Goal: Task Accomplishment & Management: Manage account settings

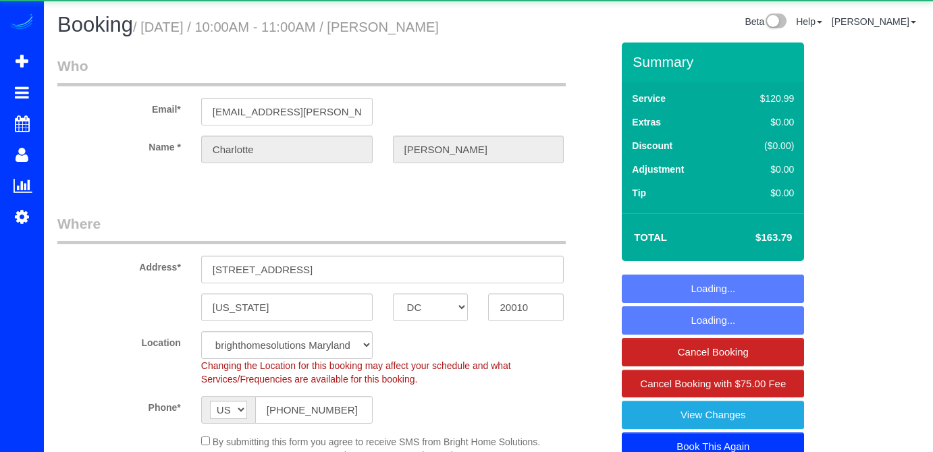
select select "DC"
select select "2"
select select "spot1"
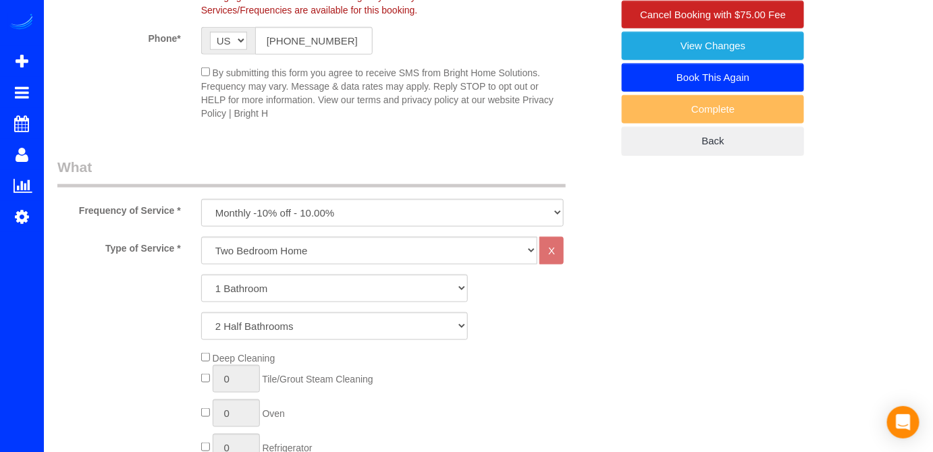
scroll to position [390, 0]
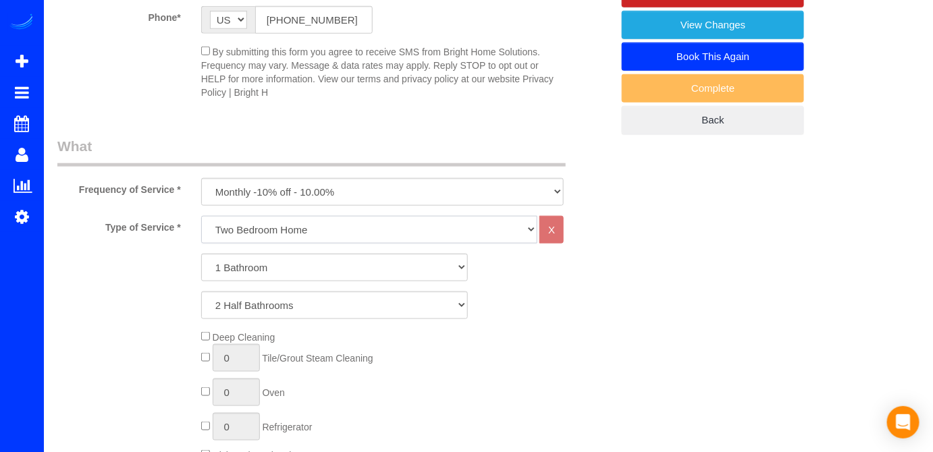
click at [254, 244] on select "One Bedroom Home Two Bedroom Home Two Bedroom Home Three Bedroom Home Four Bedr…" at bounding box center [369, 230] width 337 height 28
select select "257"
click at [201, 237] on select "One Bedroom Home Two Bedroom Home Two Bedroom Home Three Bedroom Home Four Bedr…" at bounding box center [369, 230] width 337 height 28
select select "2"
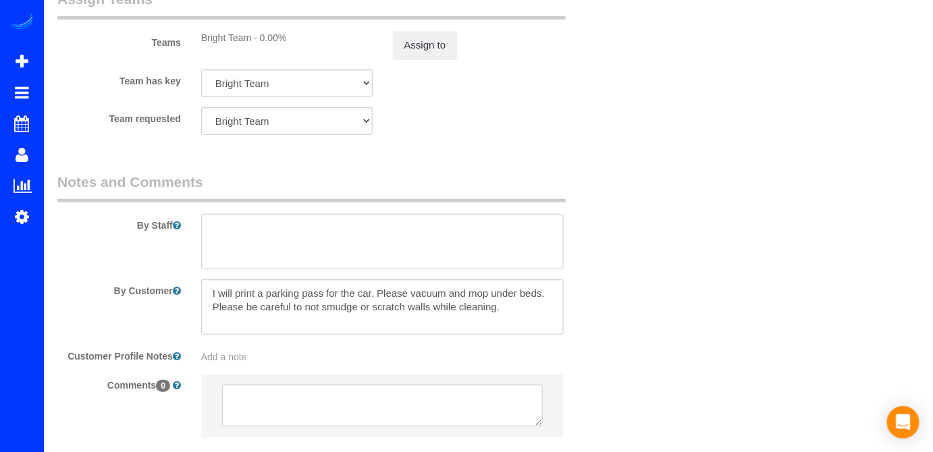
scroll to position [1948, 0]
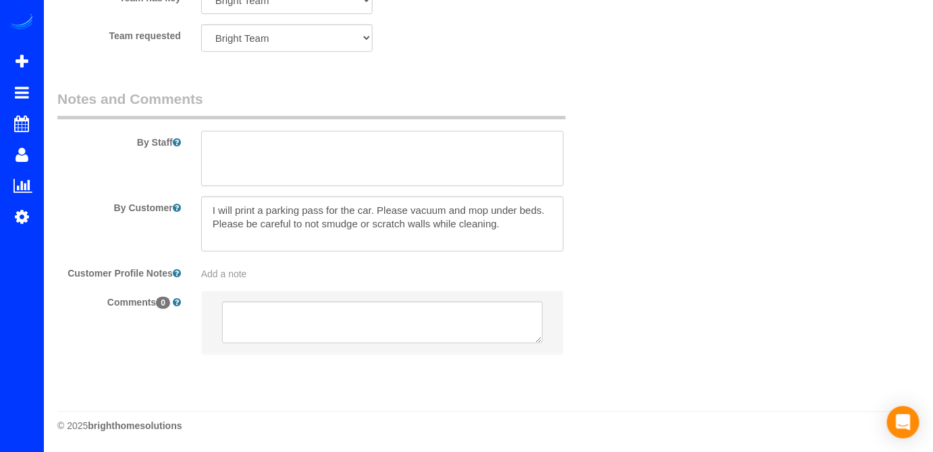
click at [280, 159] on textarea at bounding box center [382, 158] width 363 height 55
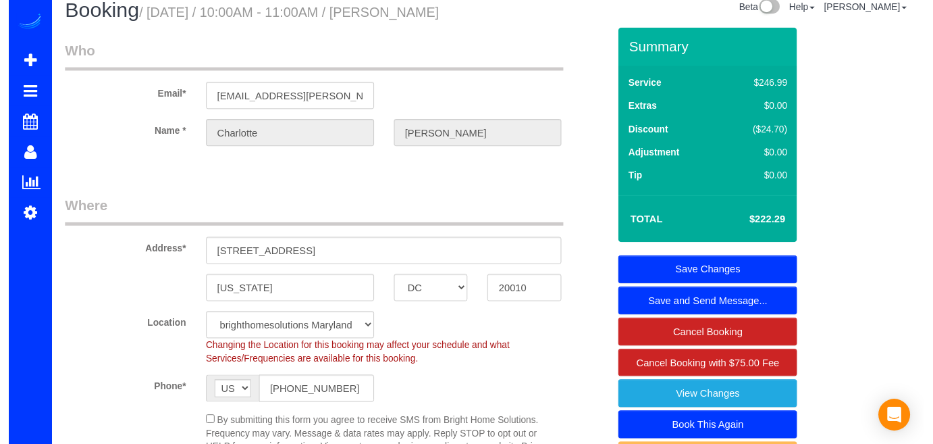
scroll to position [0, 0]
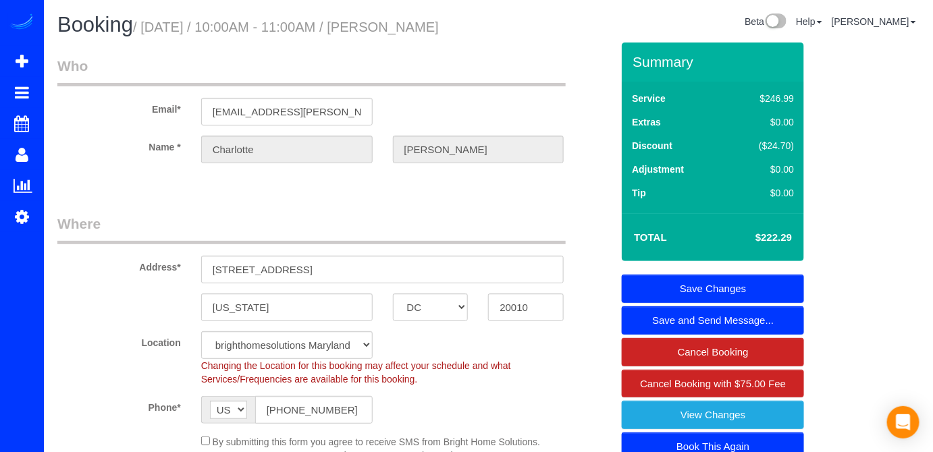
type textarea "Actulizacion !! se anaden 2 cuartos adicionales. Por favor asegurase de que se …"
click at [676, 303] on link "Save Changes" at bounding box center [713, 289] width 182 height 28
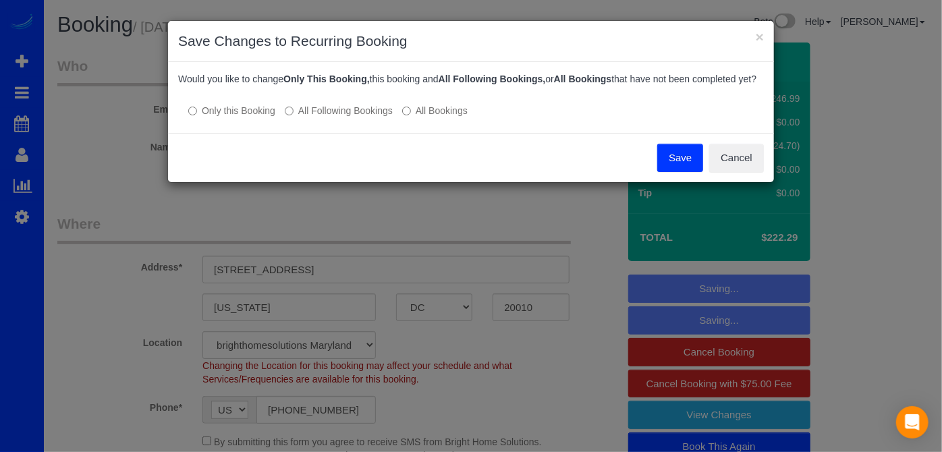
click at [680, 172] on button "Save" at bounding box center [680, 158] width 46 height 28
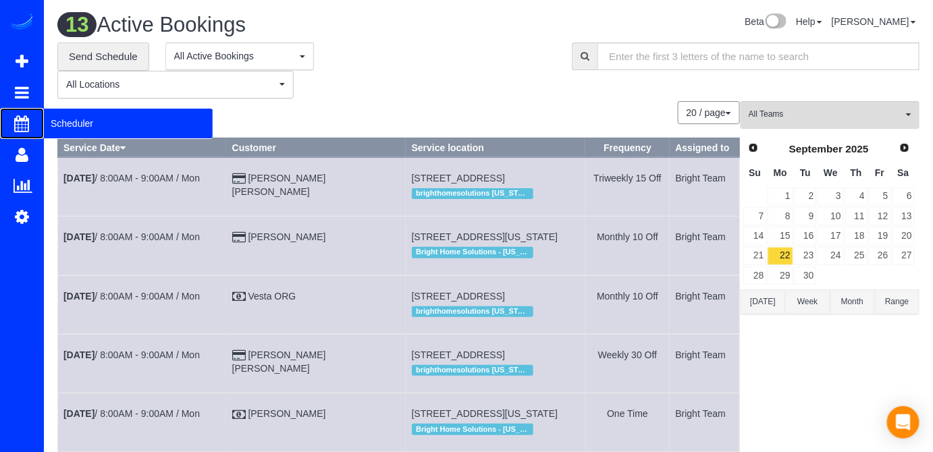
click at [70, 119] on span "Scheduler" at bounding box center [128, 123] width 169 height 31
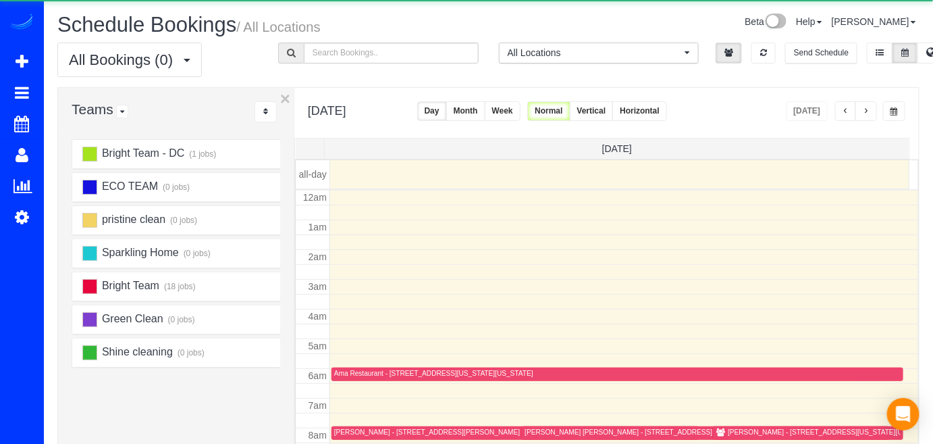
scroll to position [176, 0]
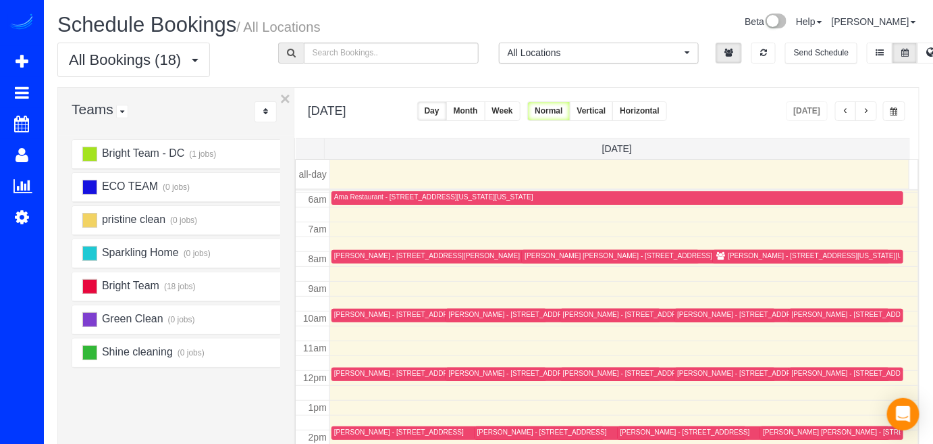
click at [867, 107] on span "button" at bounding box center [866, 111] width 7 height 8
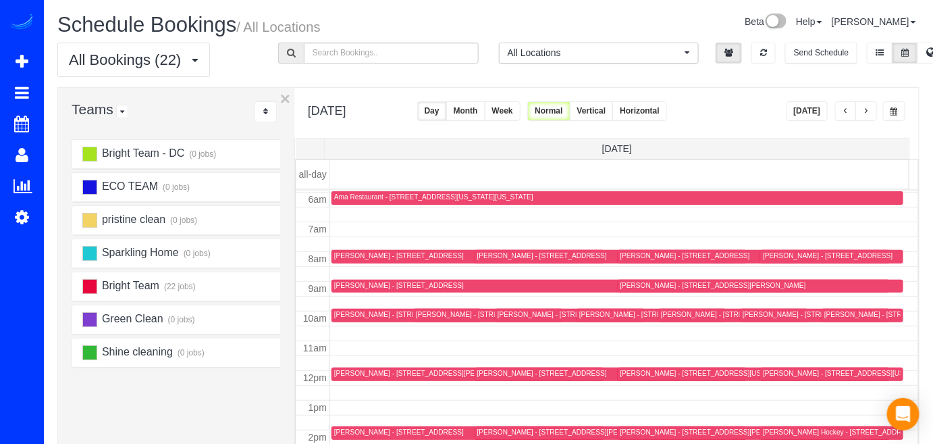
click at [869, 110] on span "button" at bounding box center [866, 111] width 7 height 8
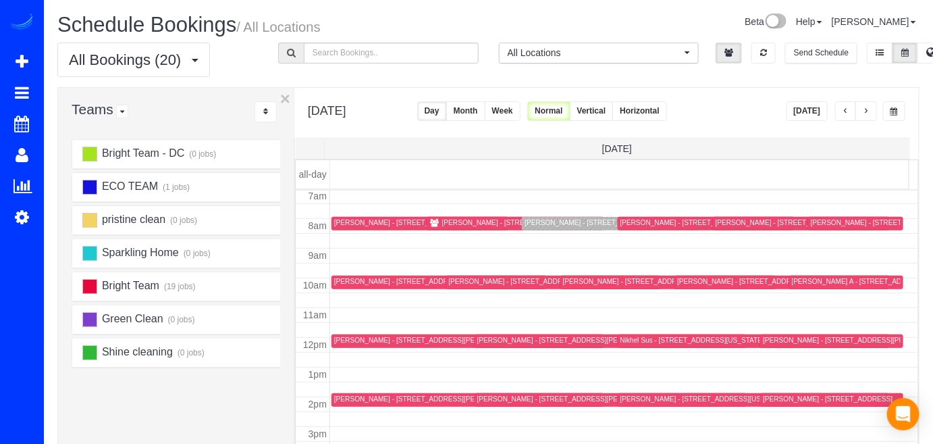
scroll to position [143, 0]
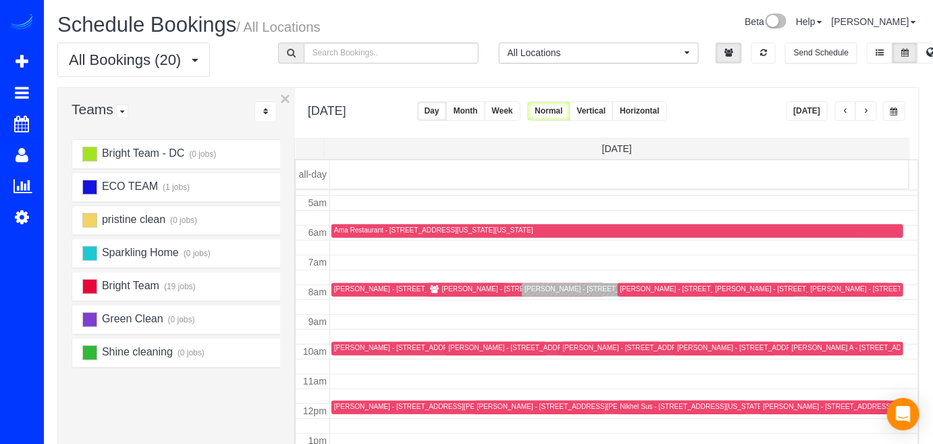
click at [849, 105] on button "button" at bounding box center [846, 111] width 22 height 20
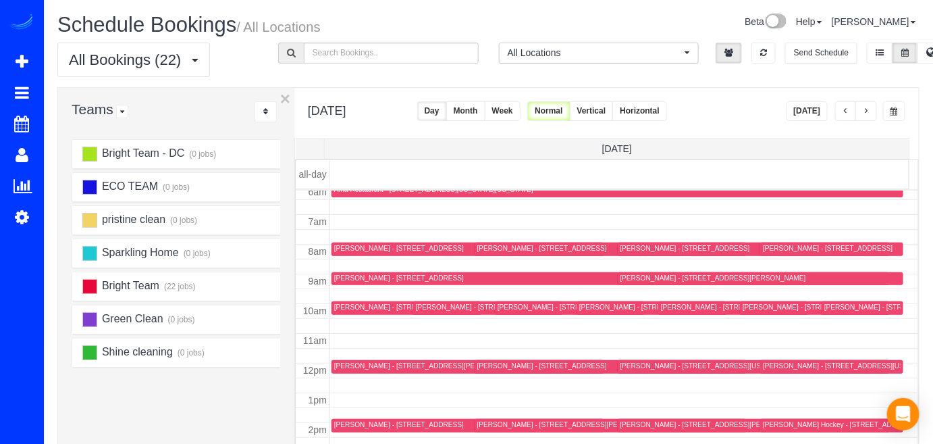
scroll to position [205, 0]
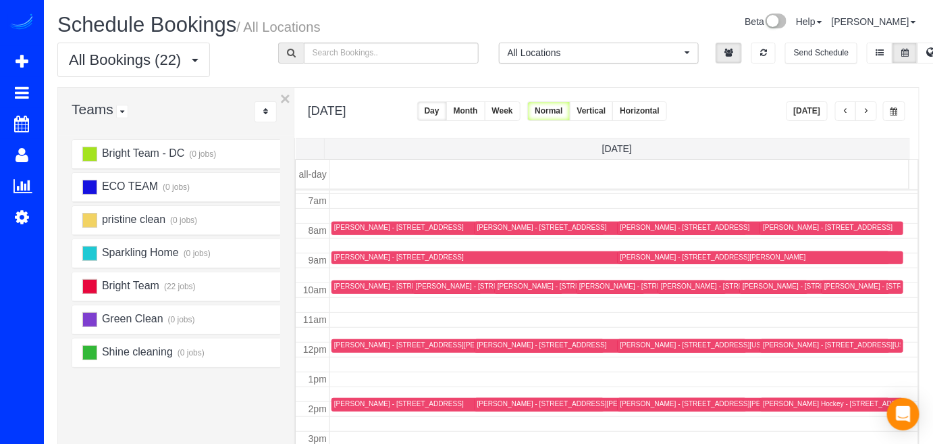
click at [806, 103] on button "[DATE]" at bounding box center [807, 111] width 42 height 20
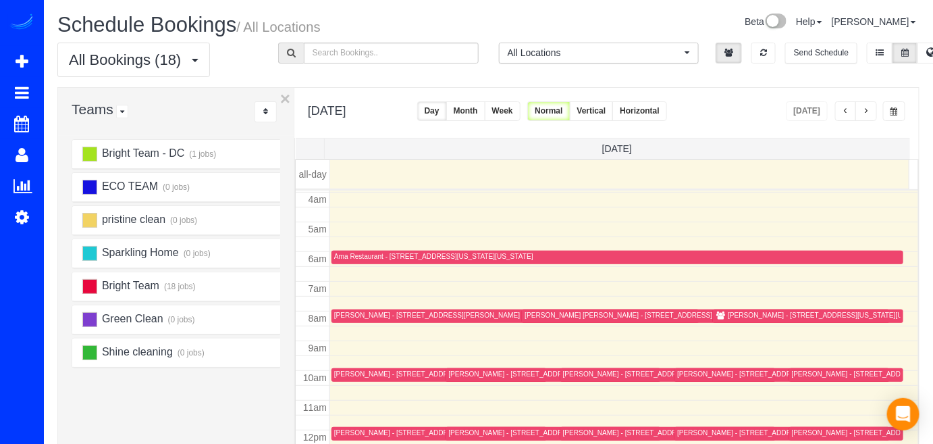
scroll to position [115, 0]
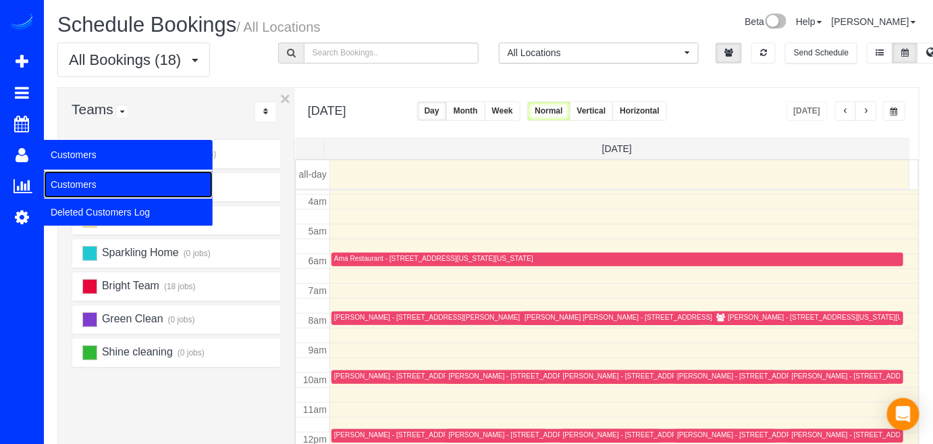
click at [68, 182] on link "Customers" at bounding box center [128, 184] width 169 height 27
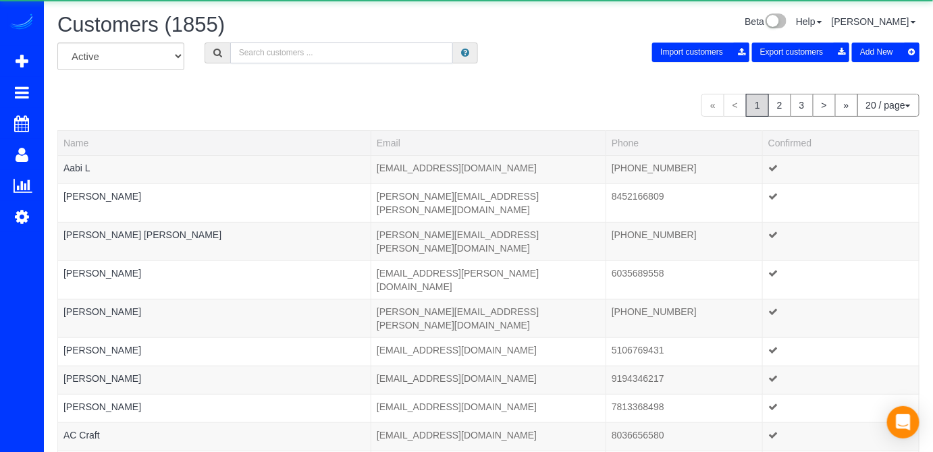
click at [269, 57] on input "text" at bounding box center [341, 53] width 223 height 21
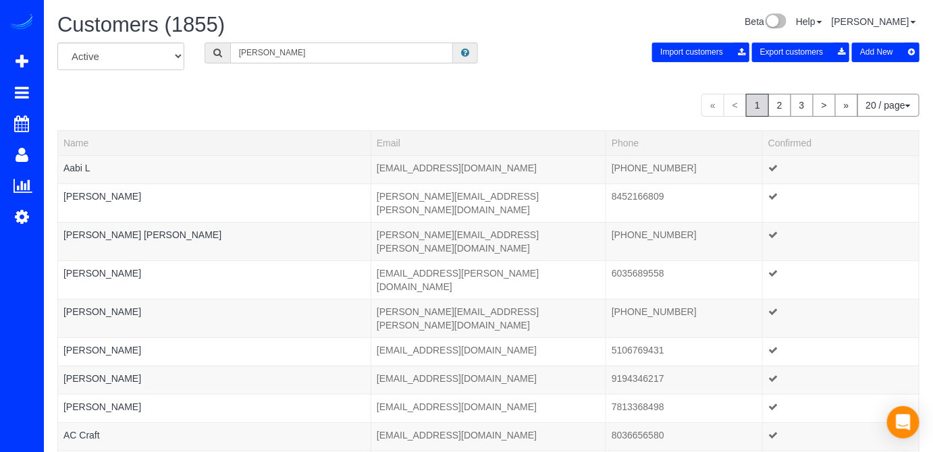
type input "[PERSON_NAME]"
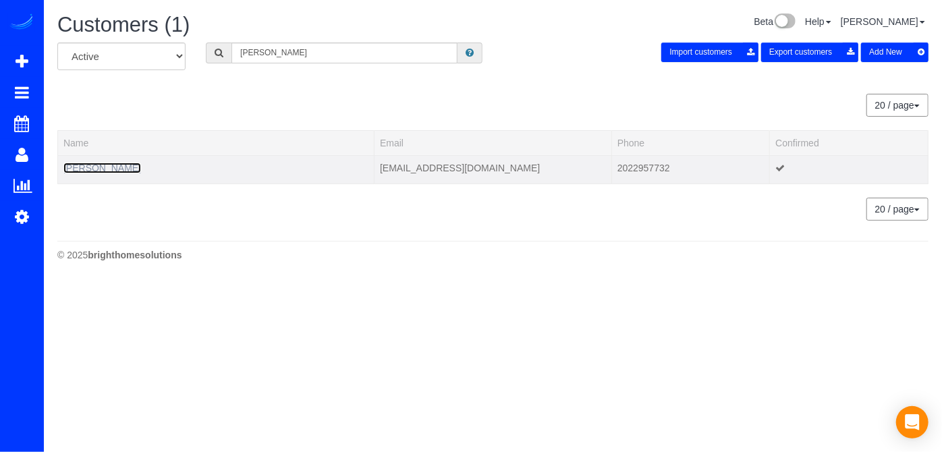
click at [111, 165] on link "[PERSON_NAME]" at bounding box center [102, 168] width 78 height 11
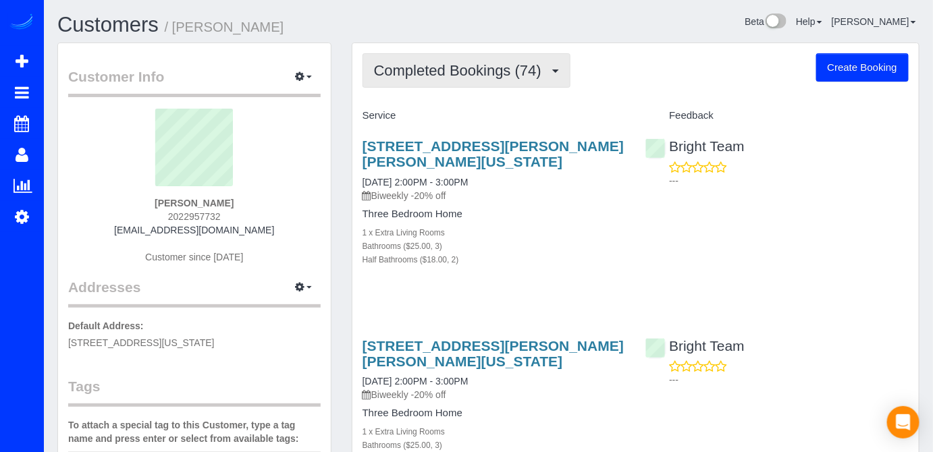
click at [432, 83] on button "Completed Bookings (74)" at bounding box center [466, 70] width 208 height 34
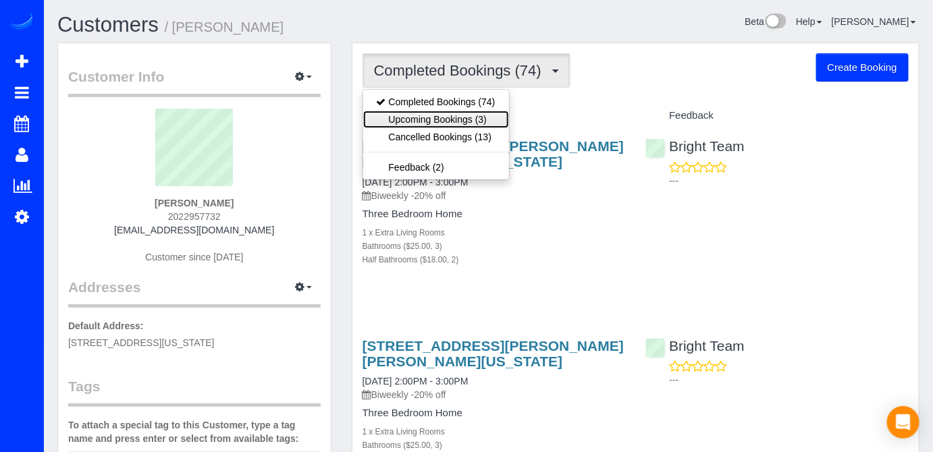
click at [471, 119] on link "Upcoming Bookings (3)" at bounding box center [436, 120] width 146 height 18
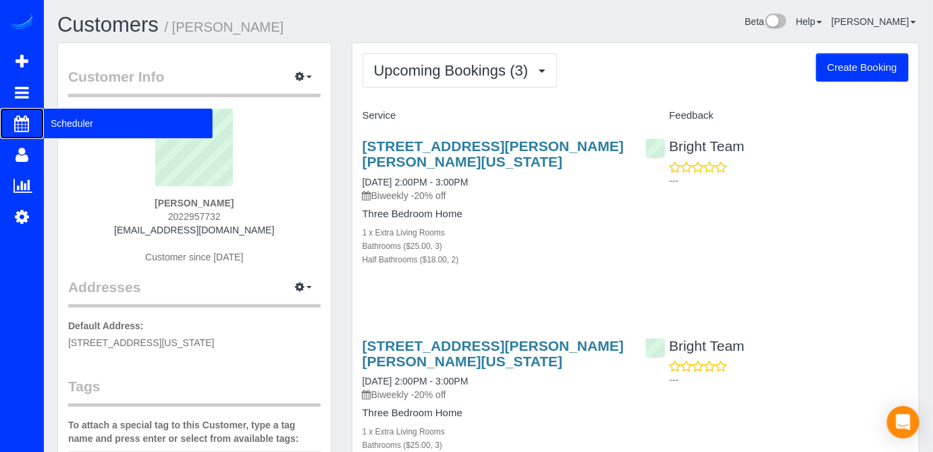
click at [54, 119] on span "Scheduler" at bounding box center [128, 123] width 169 height 31
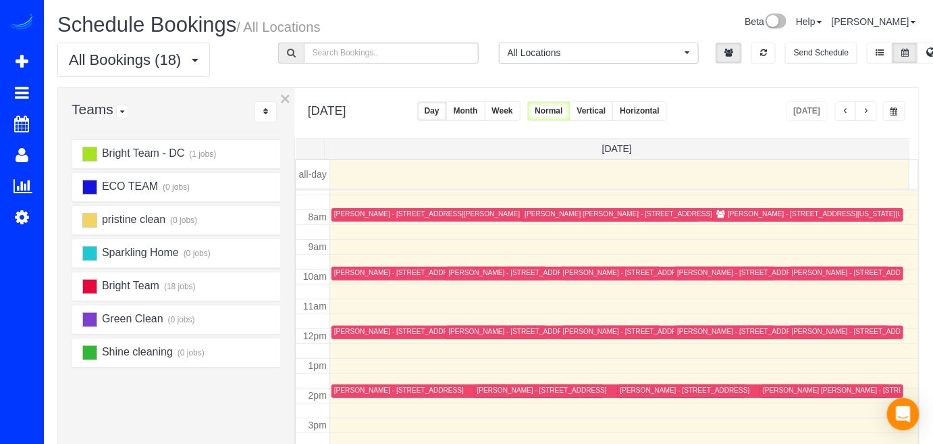
scroll to position [266, 0]
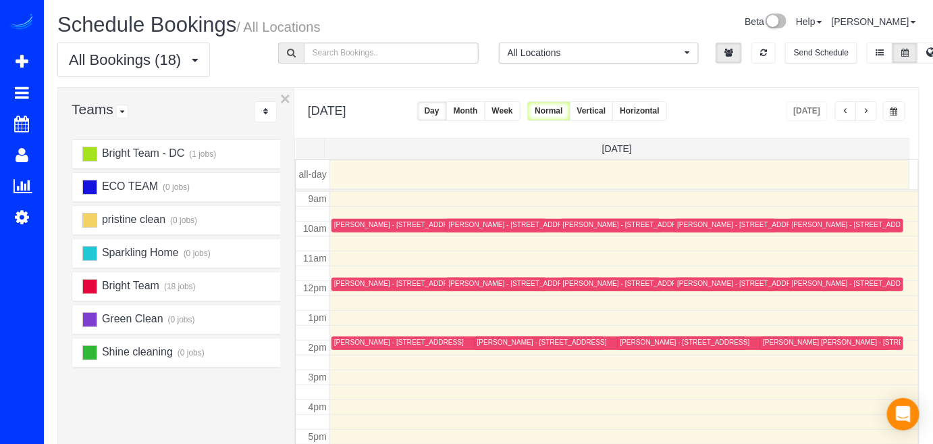
click at [861, 107] on button "button" at bounding box center [866, 111] width 22 height 20
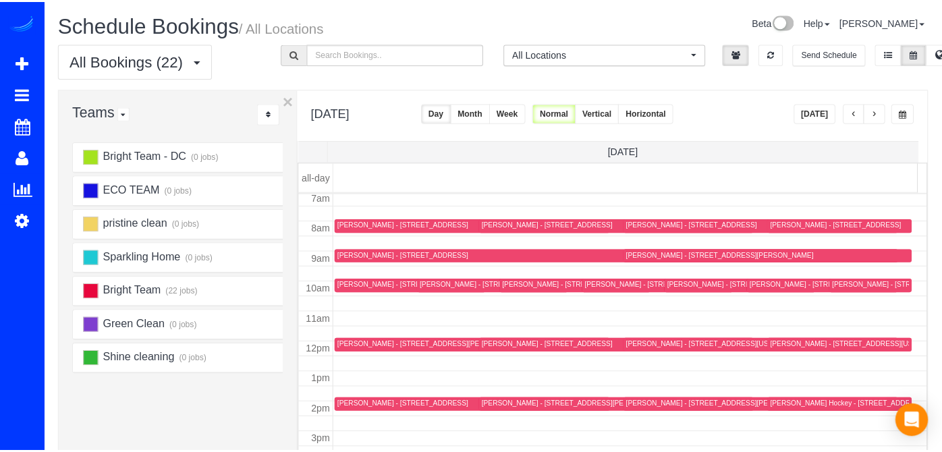
scroll to position [238, 0]
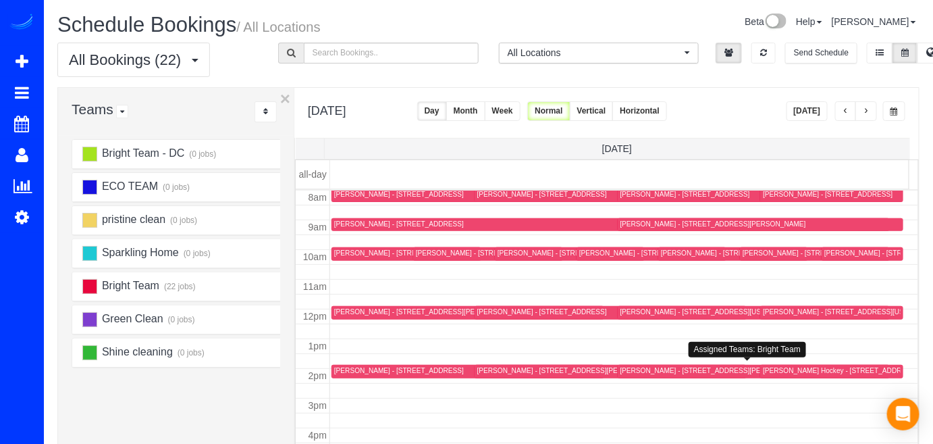
click at [635, 368] on div "[PERSON_NAME] - [STREET_ADDRESS][PERSON_NAME][PERSON_NAME][US_STATE]" at bounding box center [760, 370] width 280 height 9
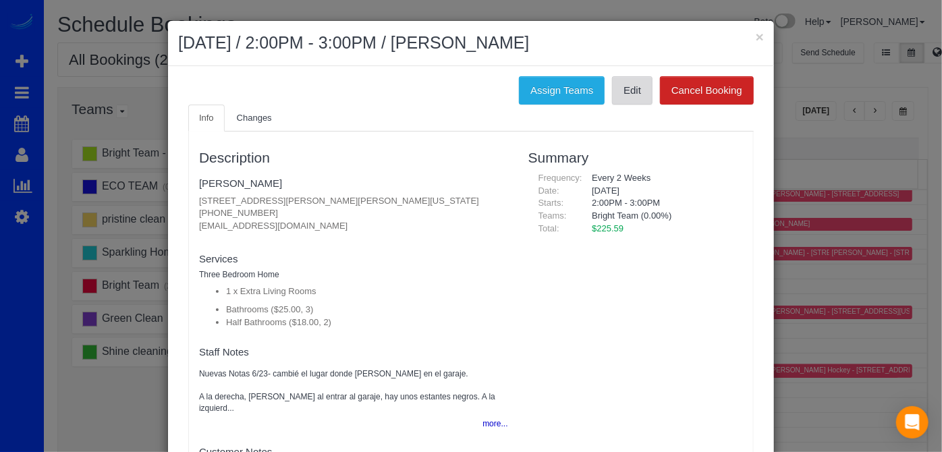
click at [639, 96] on link "Edit" at bounding box center [632, 90] width 41 height 28
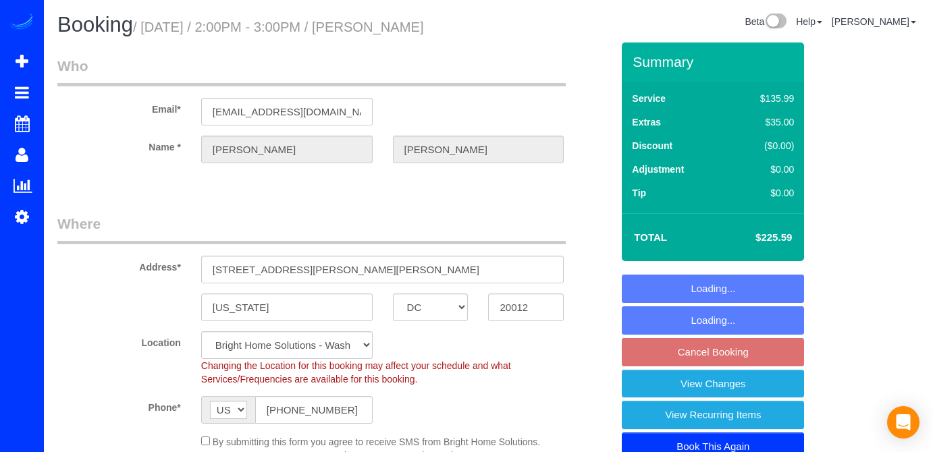
select select "DC"
select select "3"
select select "2"
select select "spot4"
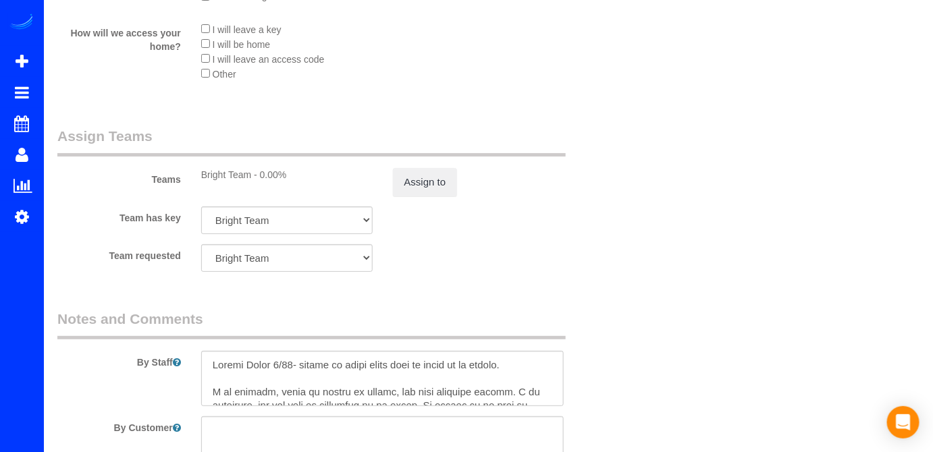
scroll to position [1841, 0]
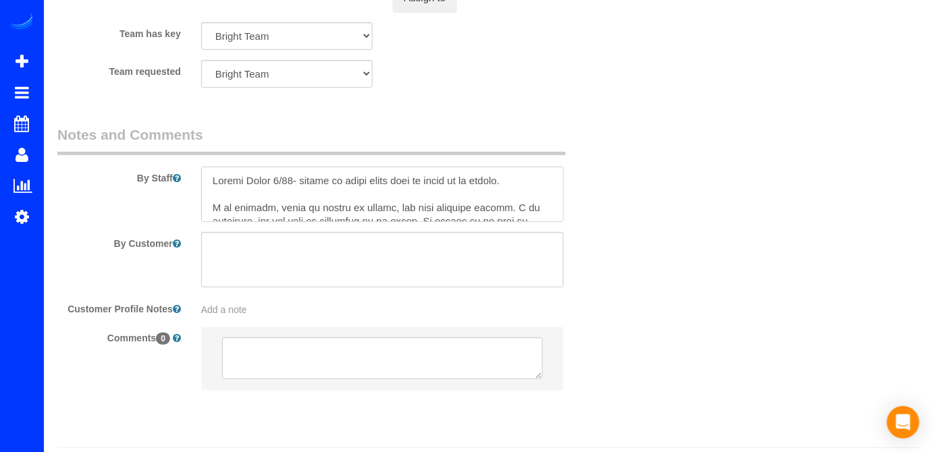
click at [214, 198] on textarea at bounding box center [382, 194] width 363 height 55
paste textarea "El estacionamiento alrededor de mi casa está cambiando. Si el personal se estac…"
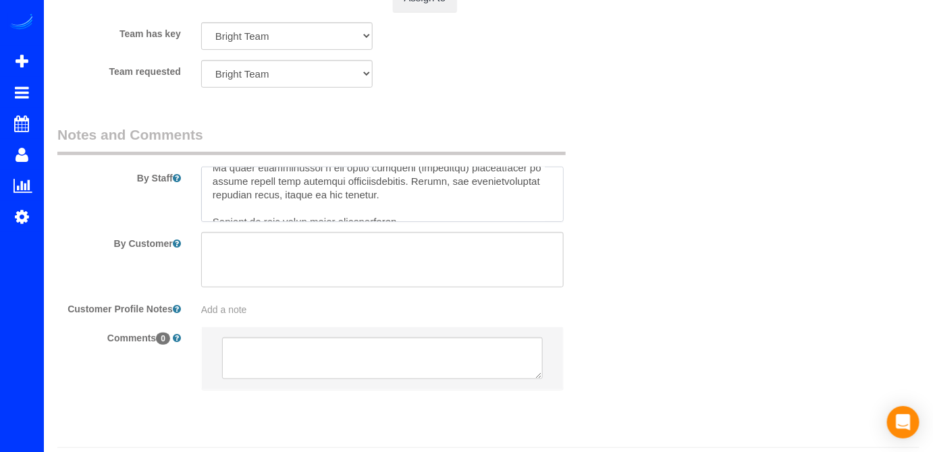
scroll to position [0, 0]
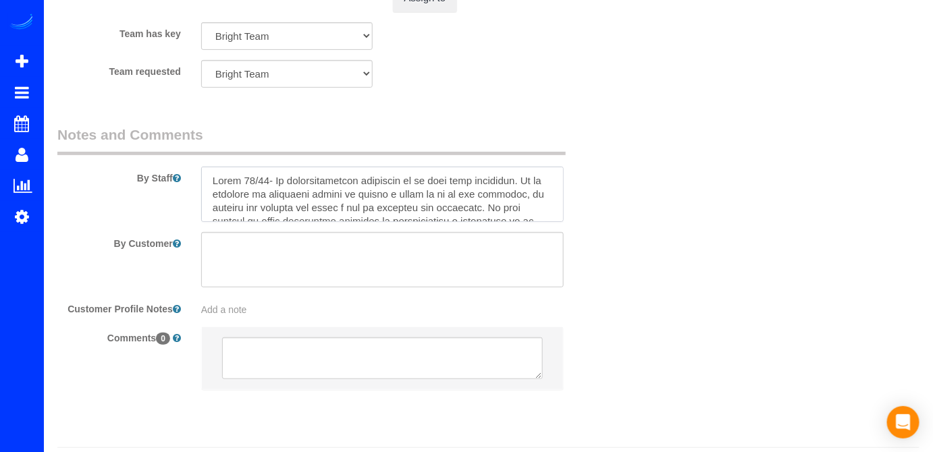
click at [272, 203] on textarea at bounding box center [382, 194] width 363 height 55
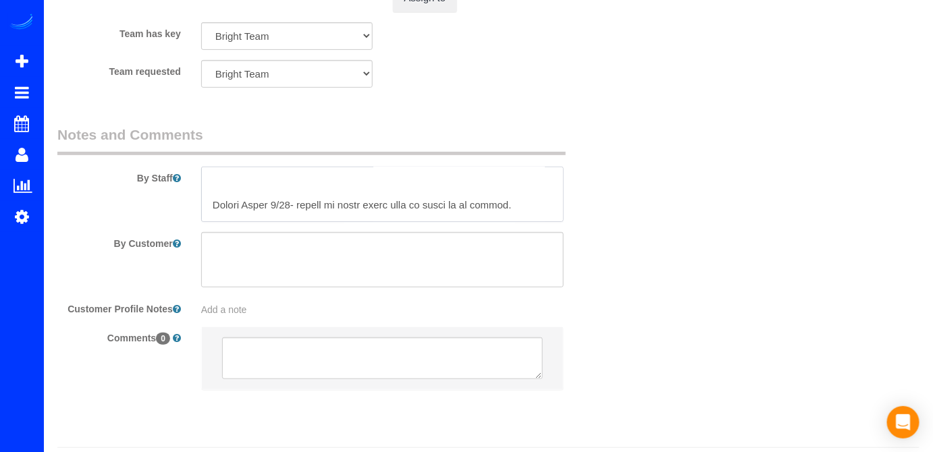
scroll to position [184, 0]
click at [432, 204] on textarea at bounding box center [382, 194] width 363 height 55
click at [430, 193] on textarea at bounding box center [382, 194] width 363 height 55
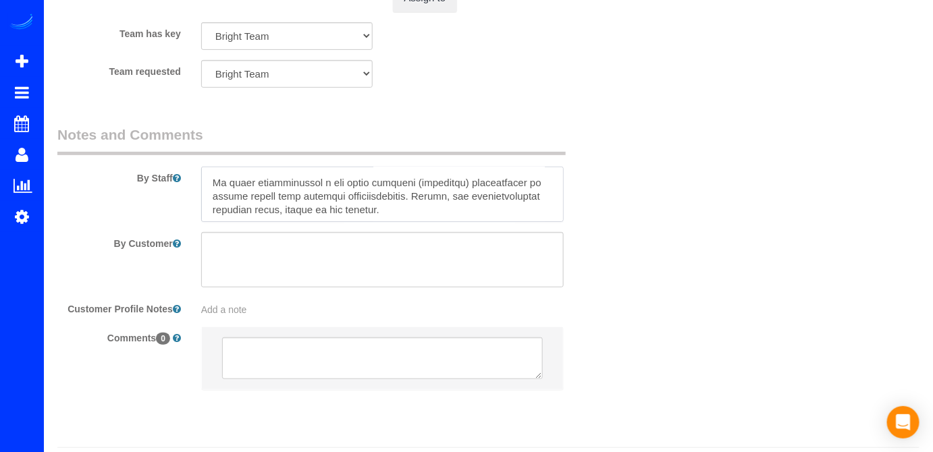
scroll to position [98, 0]
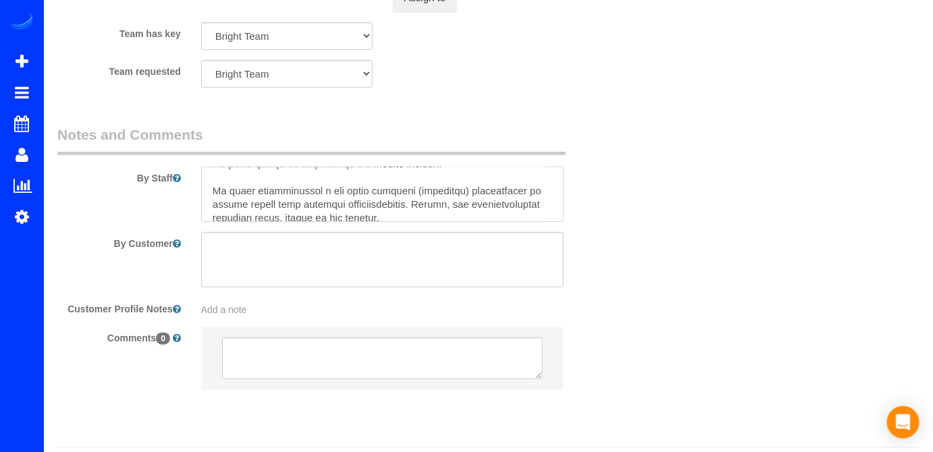
drag, startPoint x: 473, startPoint y: 225, endPoint x: 369, endPoint y: 230, distance: 104.1
click at [369, 222] on textarea at bounding box center [382, 194] width 363 height 55
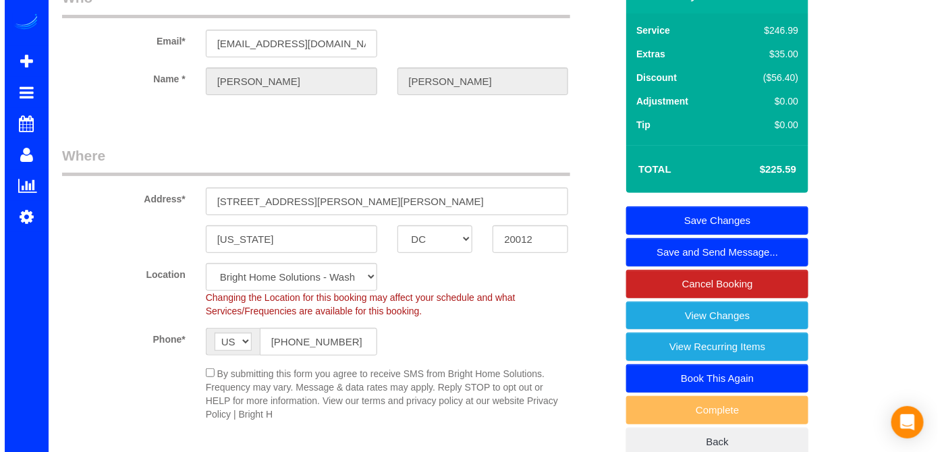
scroll to position [0, 0]
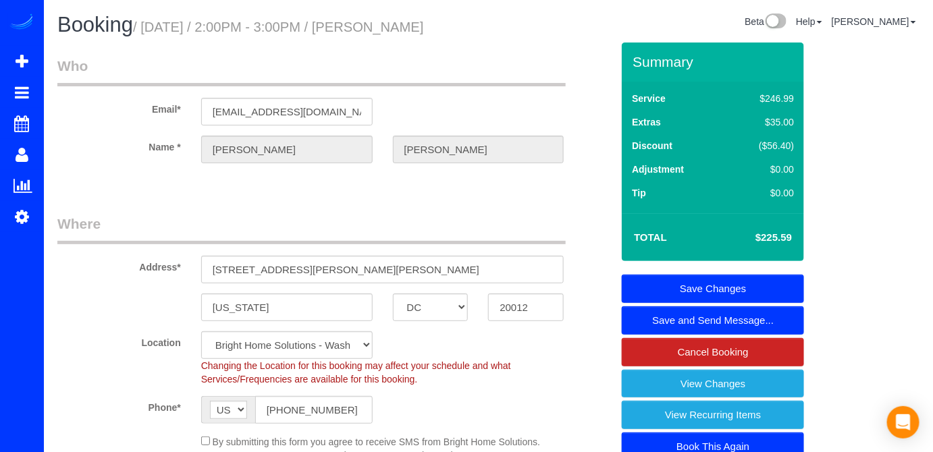
type textarea "Notas 10/14- "El estacionamiento alrededor de mi casa está cambiando. Si el per…"
click at [732, 301] on link "Save Changes" at bounding box center [713, 289] width 182 height 28
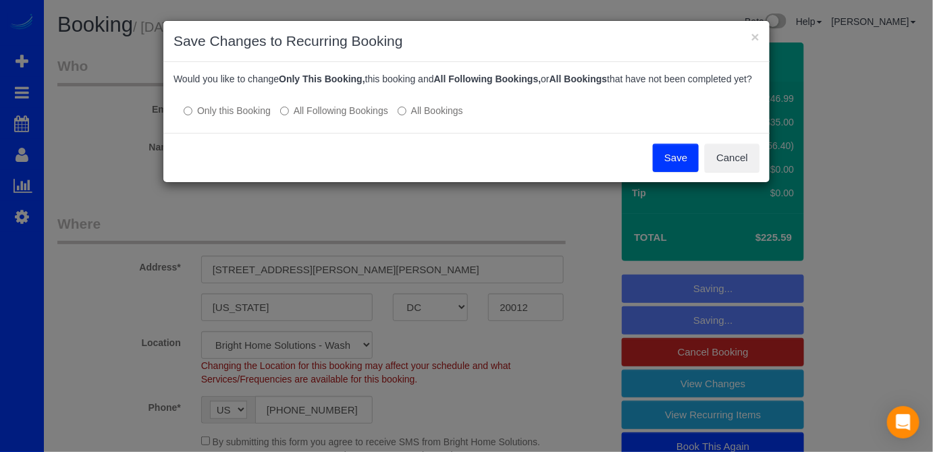
scroll to position [183, 0]
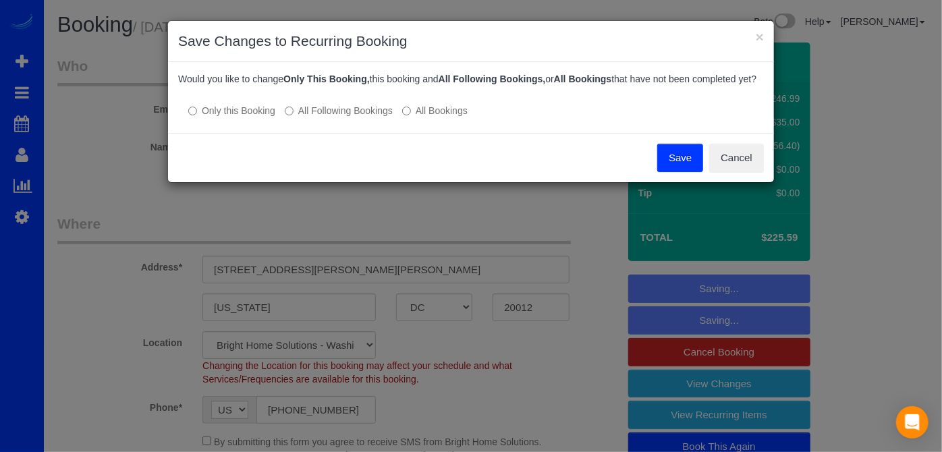
click at [686, 172] on button "Save" at bounding box center [680, 158] width 46 height 28
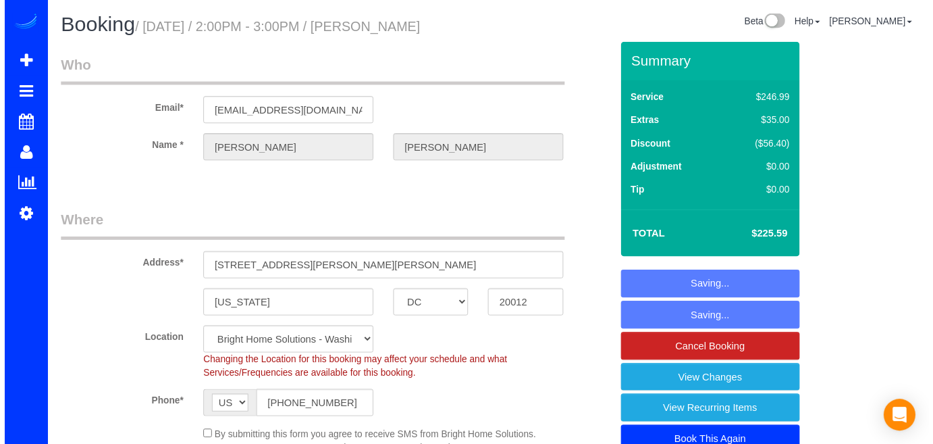
scroll to position [196, 0]
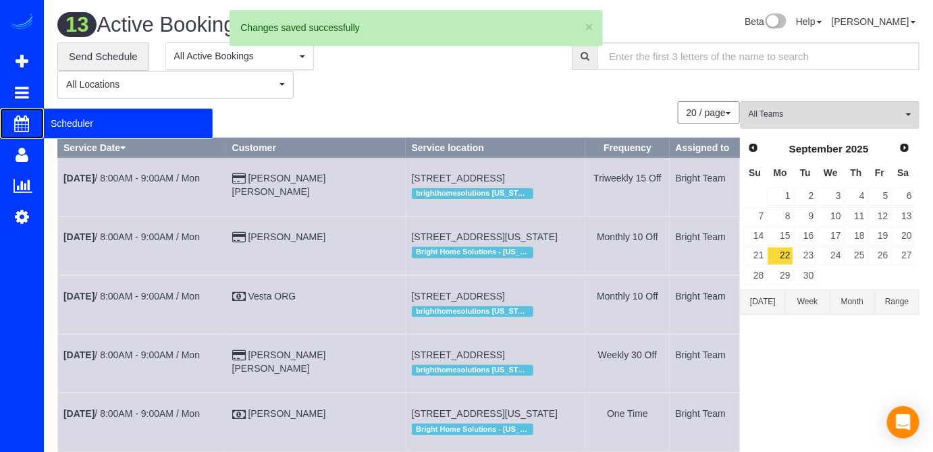
click at [45, 119] on span "Scheduler" at bounding box center [128, 123] width 169 height 31
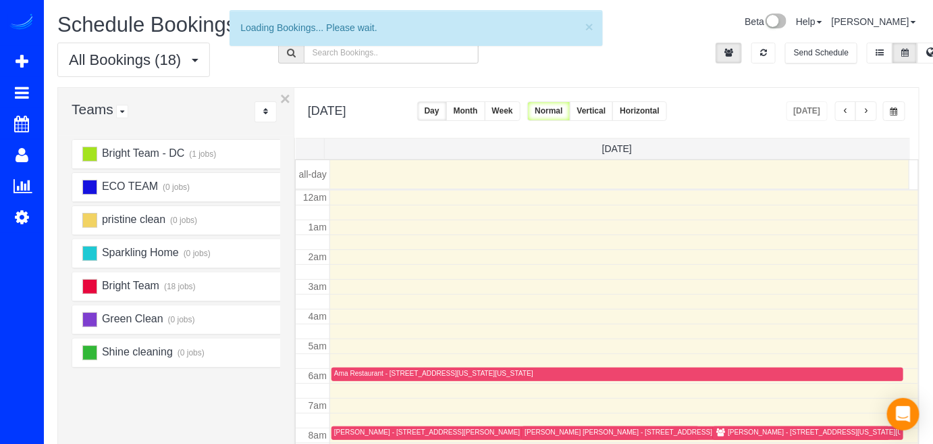
scroll to position [176, 0]
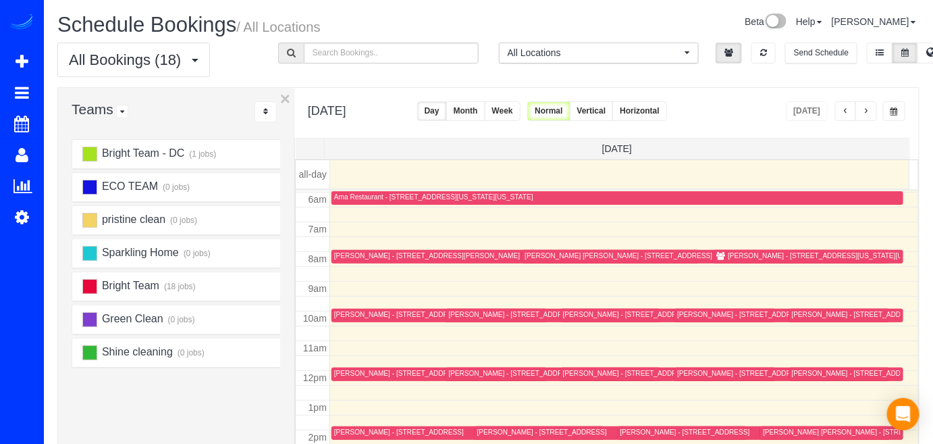
click at [867, 115] on button "button" at bounding box center [866, 111] width 22 height 20
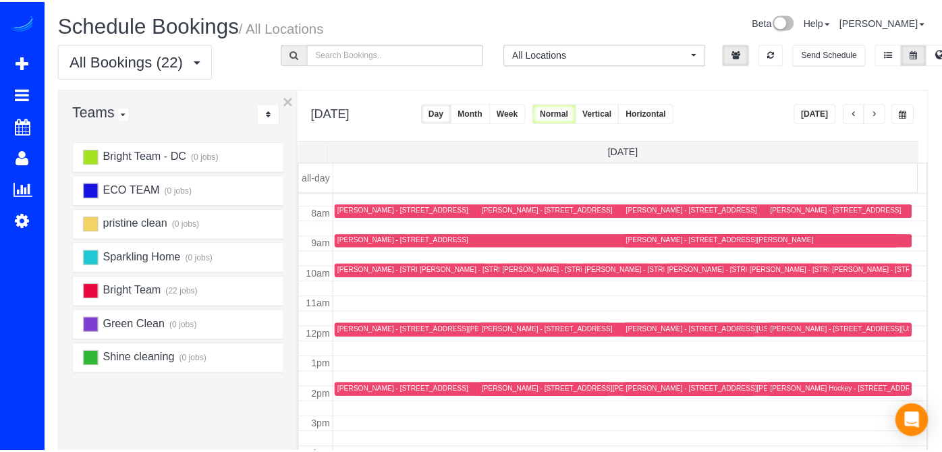
scroll to position [205, 0]
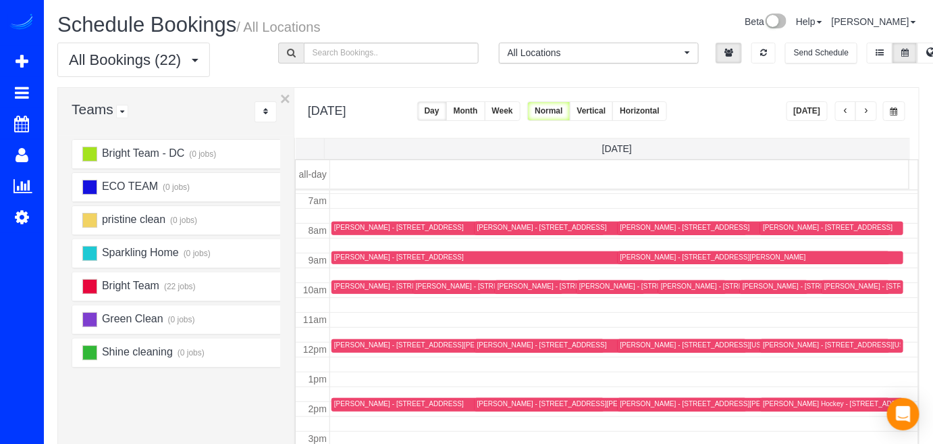
click at [360, 252] on div "[PERSON_NAME] - [STREET_ADDRESS]" at bounding box center [399, 256] width 130 height 9
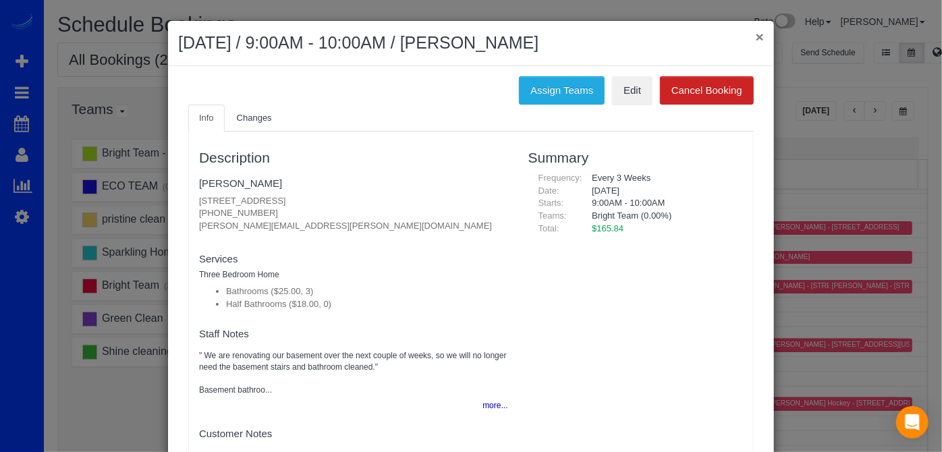
click at [757, 31] on button "×" at bounding box center [760, 37] width 8 height 14
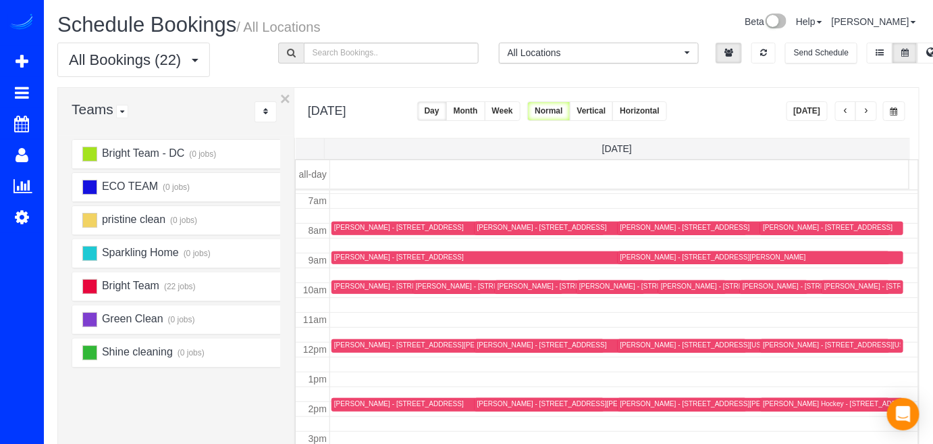
click at [353, 286] on div "[PERSON_NAME] - [STREET_ADDRESS][US_STATE]" at bounding box center [417, 285] width 167 height 9
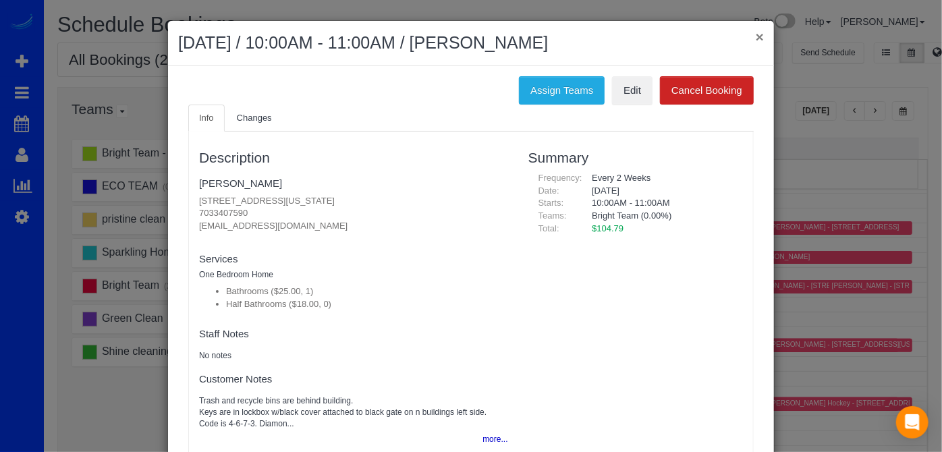
click at [757, 36] on button "×" at bounding box center [760, 37] width 8 height 14
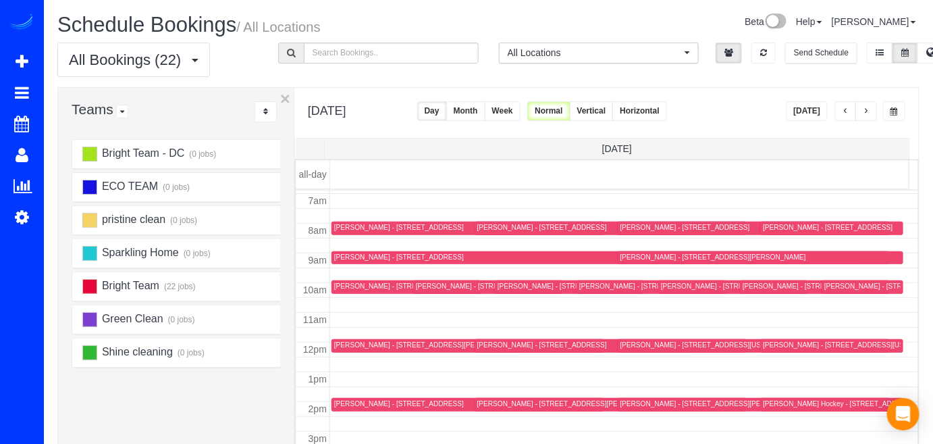
click at [359, 258] on div "[PERSON_NAME] - [STREET_ADDRESS]" at bounding box center [399, 256] width 130 height 9
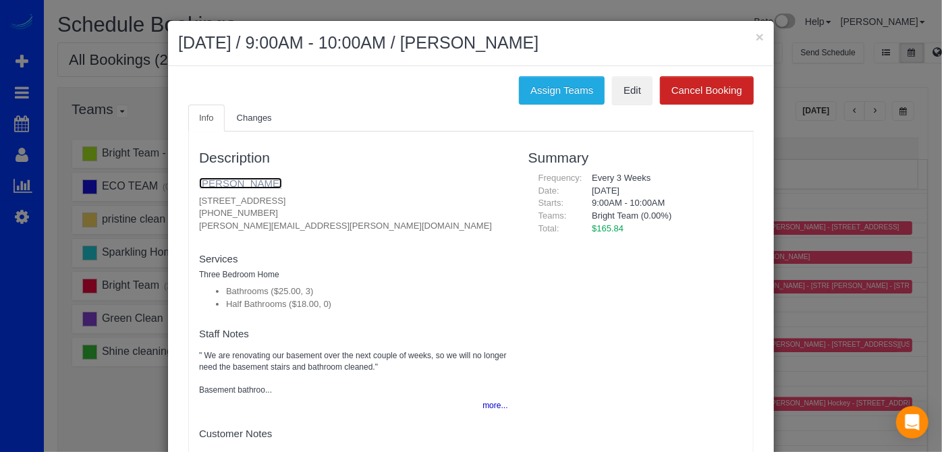
click at [240, 180] on link "Amanda Zigmond" at bounding box center [240, 183] width 83 height 11
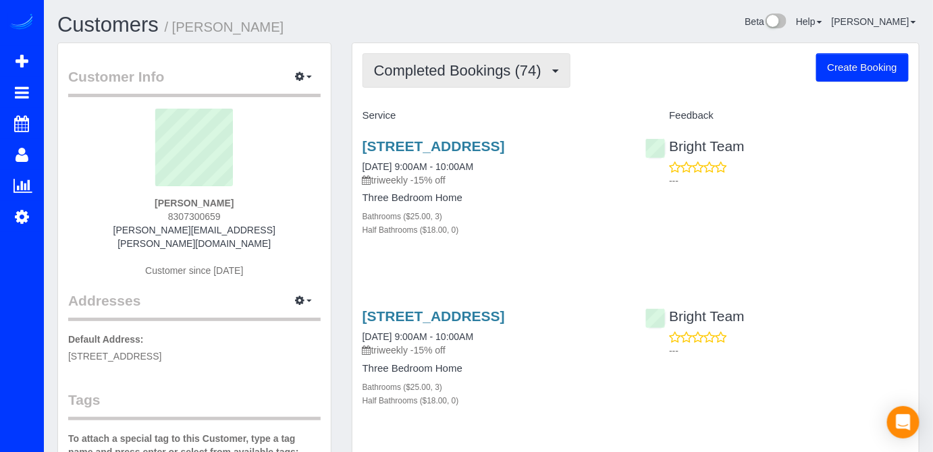
click at [499, 71] on span "Completed Bookings (74)" at bounding box center [461, 70] width 174 height 17
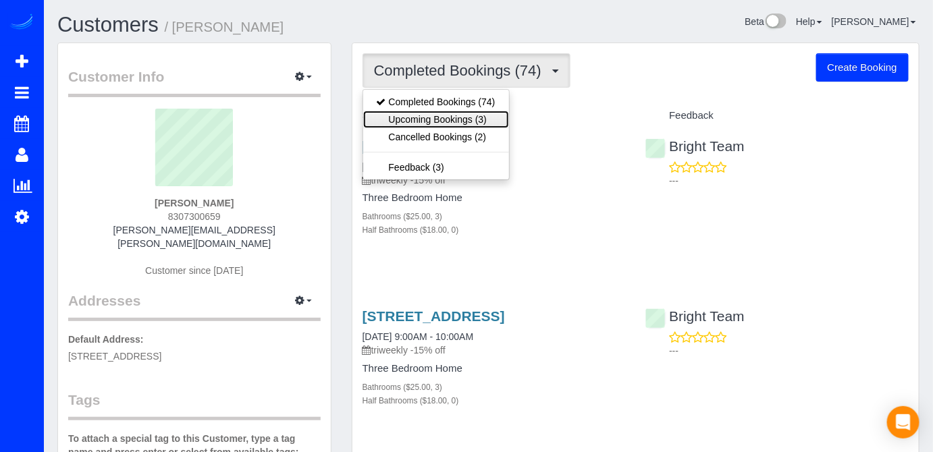
click at [472, 124] on link "Upcoming Bookings (3)" at bounding box center [436, 120] width 146 height 18
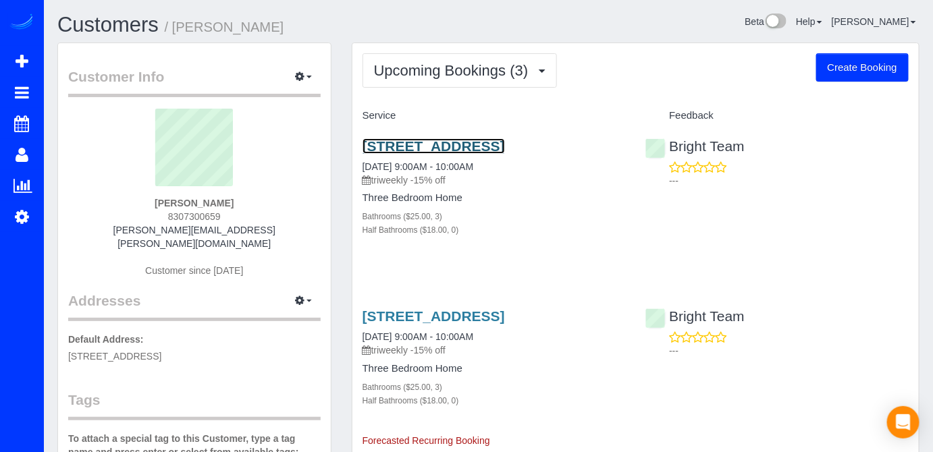
click at [450, 148] on link "1912 Lansdowne Way, Silver Spring, MD 20910" at bounding box center [433, 146] width 142 height 16
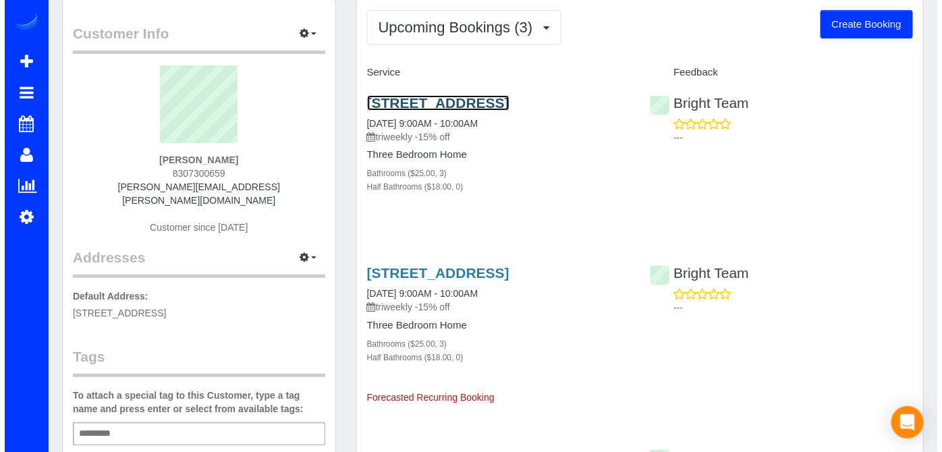
scroll to position [122, 0]
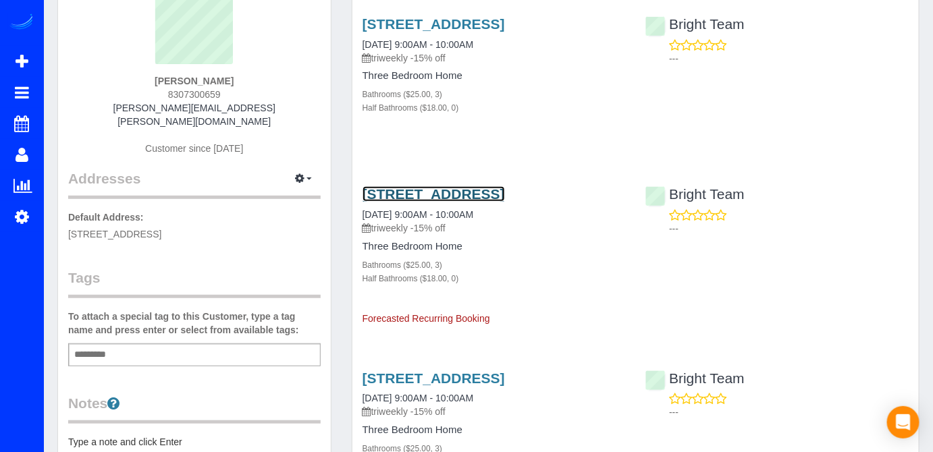
click at [410, 202] on link "1912 Lansdowne Way, Silver Spring, MD 20910" at bounding box center [433, 194] width 142 height 16
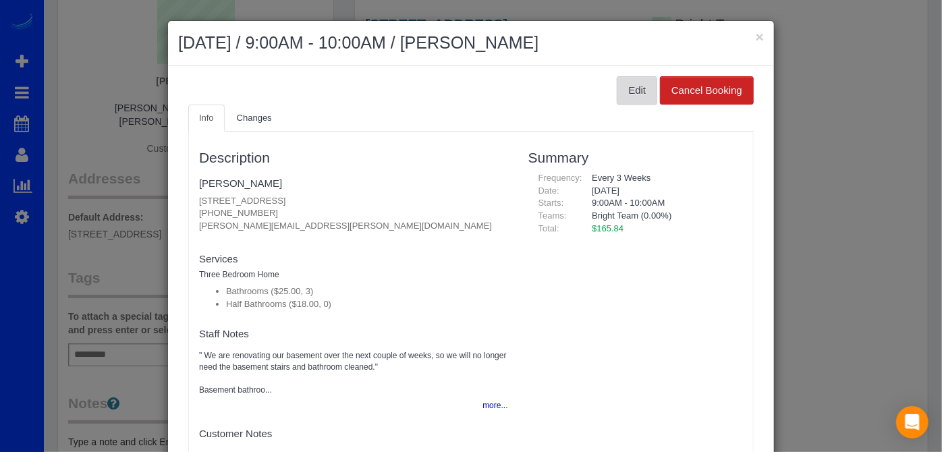
click at [624, 93] on button "Edit" at bounding box center [637, 90] width 41 height 28
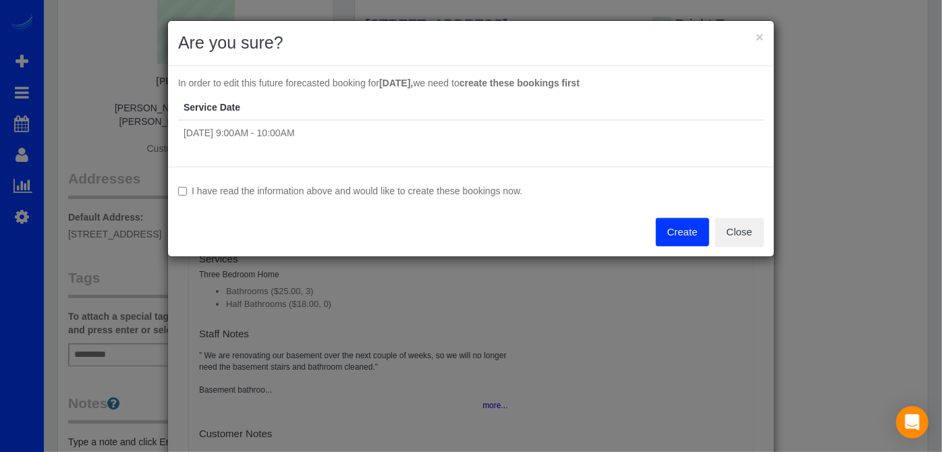
click at [675, 234] on button "Create" at bounding box center [682, 232] width 53 height 28
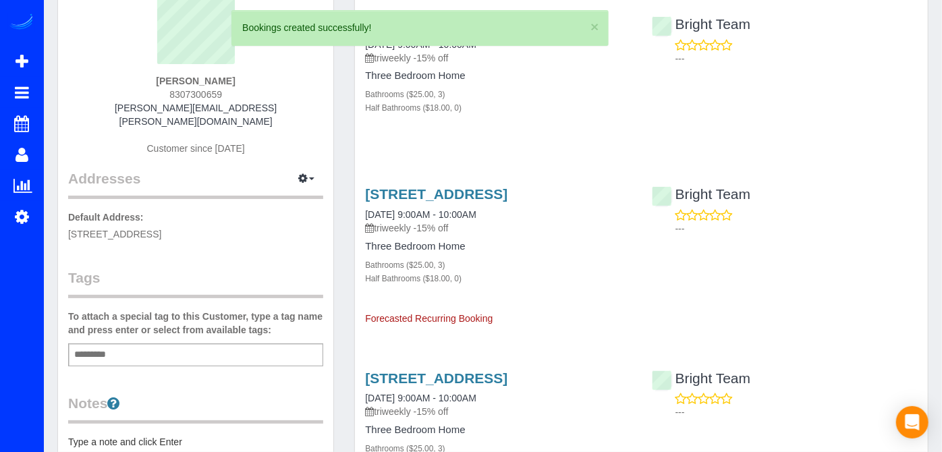
select select "MD"
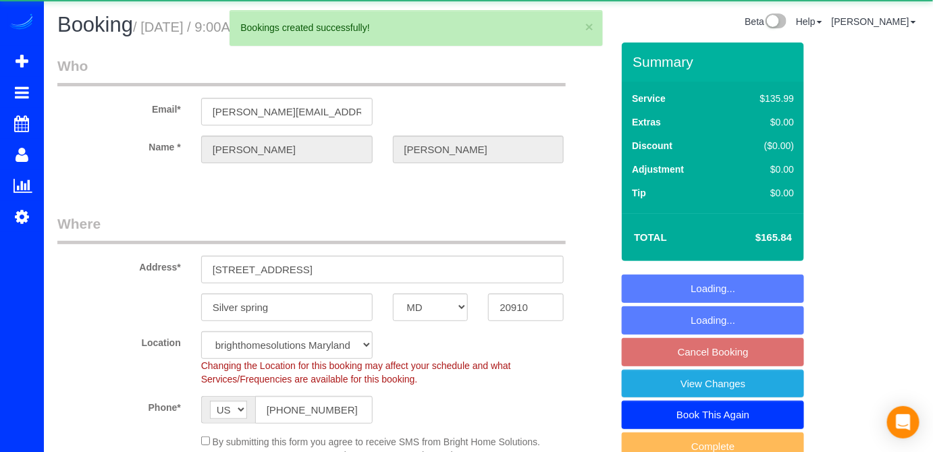
select select "3"
select select "object:2011"
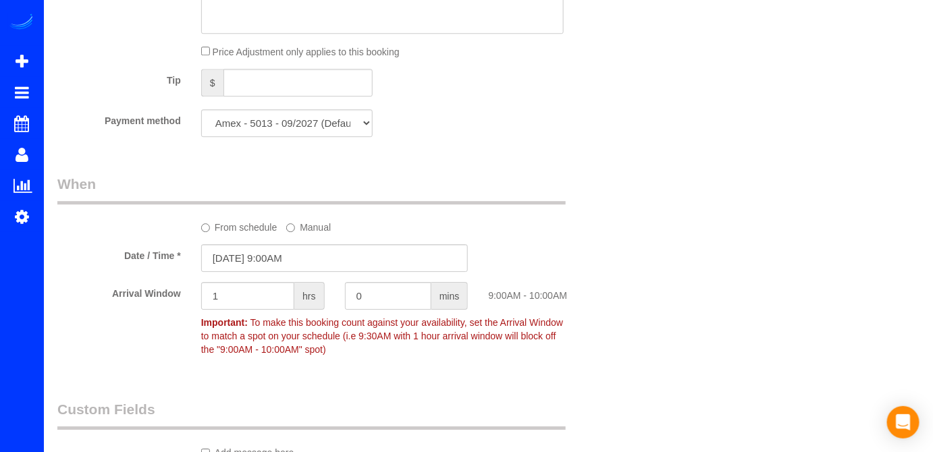
scroll to position [1350, 0]
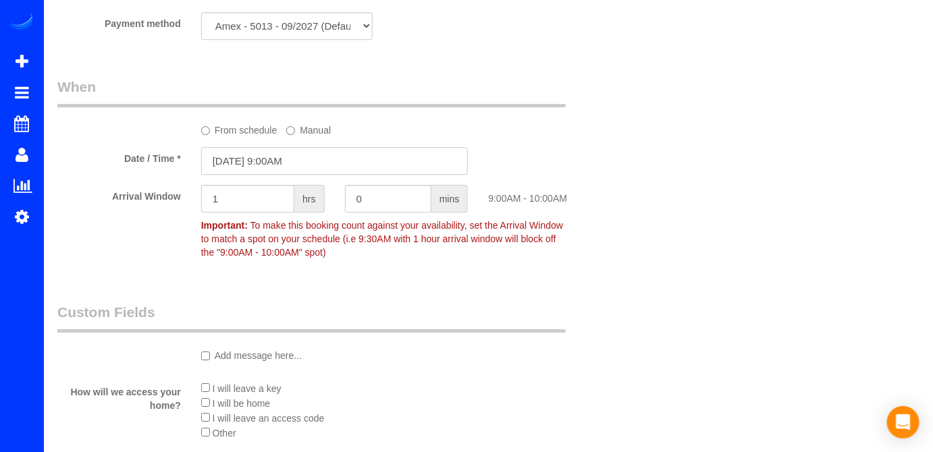
click at [329, 175] on input "11/05/2025 9:00AM" at bounding box center [334, 161] width 267 height 28
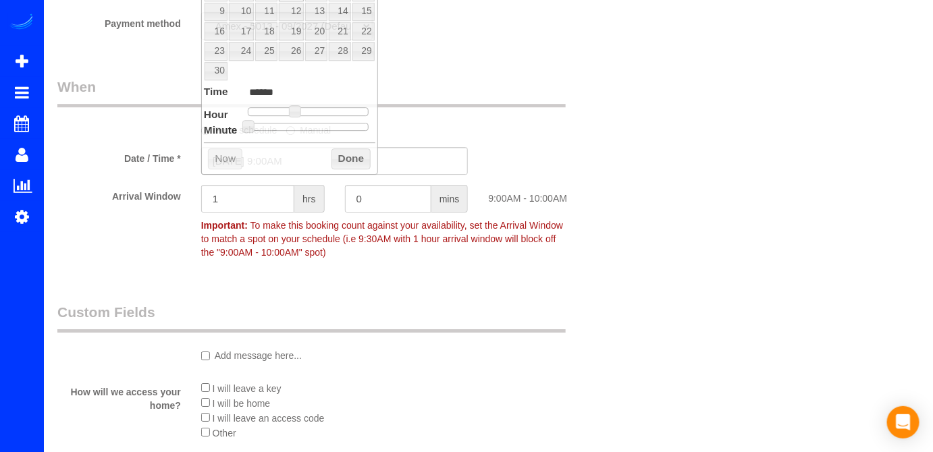
click at [444, 132] on div "From schedule Manual" at bounding box center [334, 107] width 574 height 60
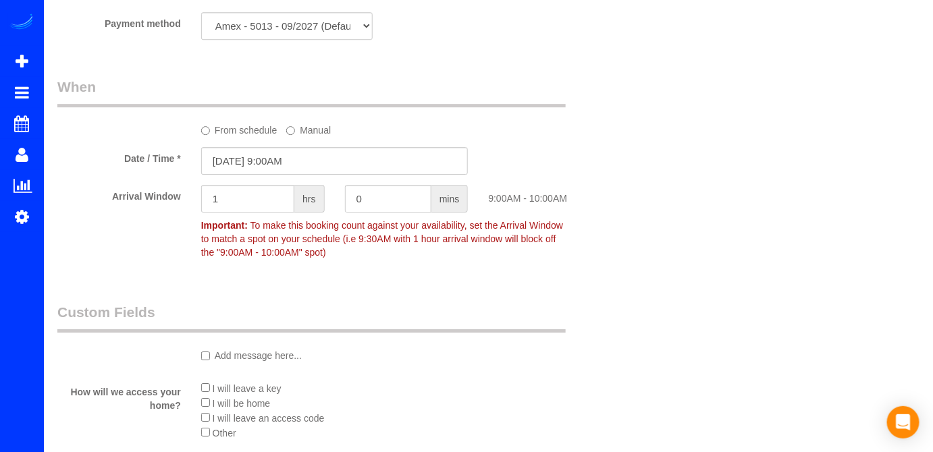
click at [244, 137] on label "From schedule" at bounding box center [239, 128] width 76 height 18
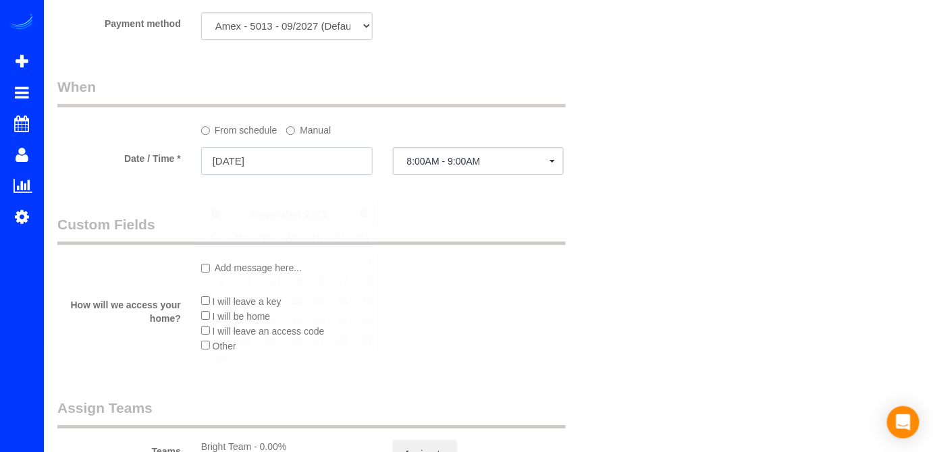
click at [308, 175] on input "11/05/2025" at bounding box center [286, 161] width 171 height 28
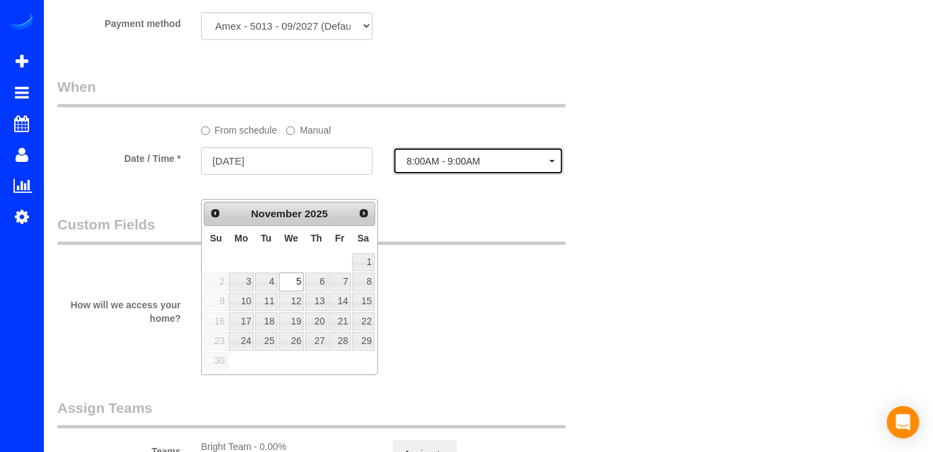
click at [464, 167] on span "8:00AM - 9:00AM" at bounding box center [478, 161] width 143 height 11
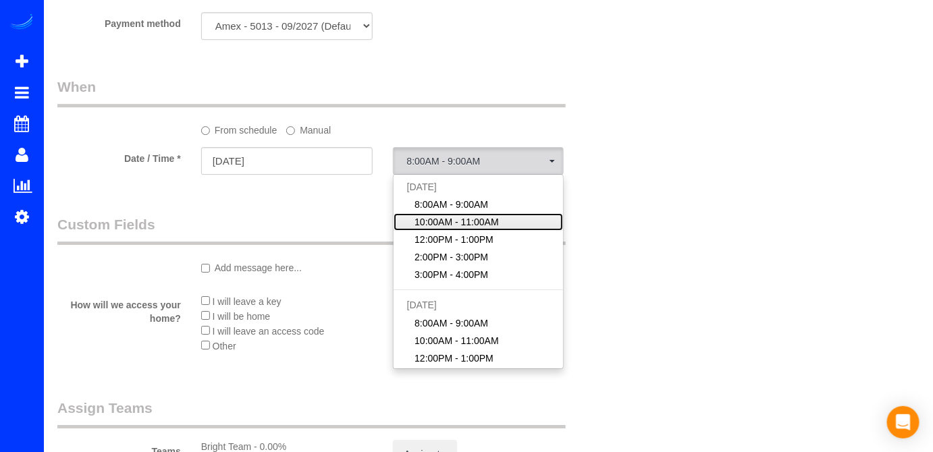
click at [471, 229] on span "10:00AM - 11:00AM" at bounding box center [456, 222] width 84 height 14
select select "spot19"
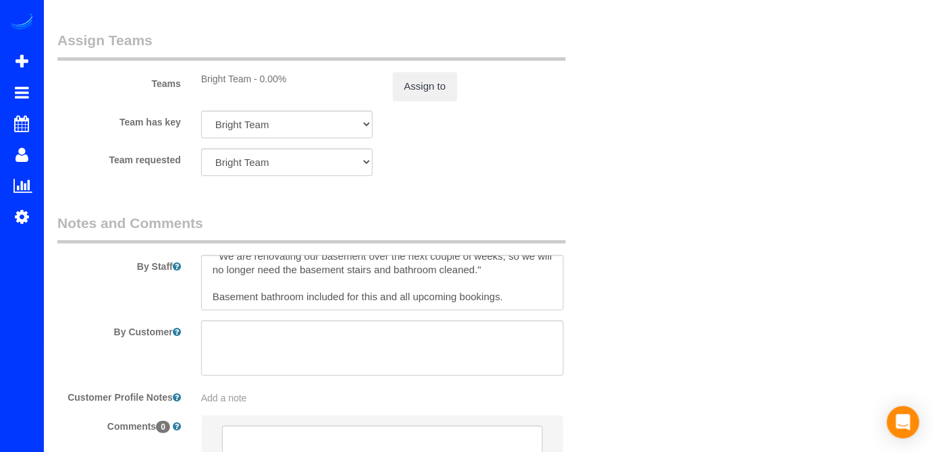
scroll to position [0, 0]
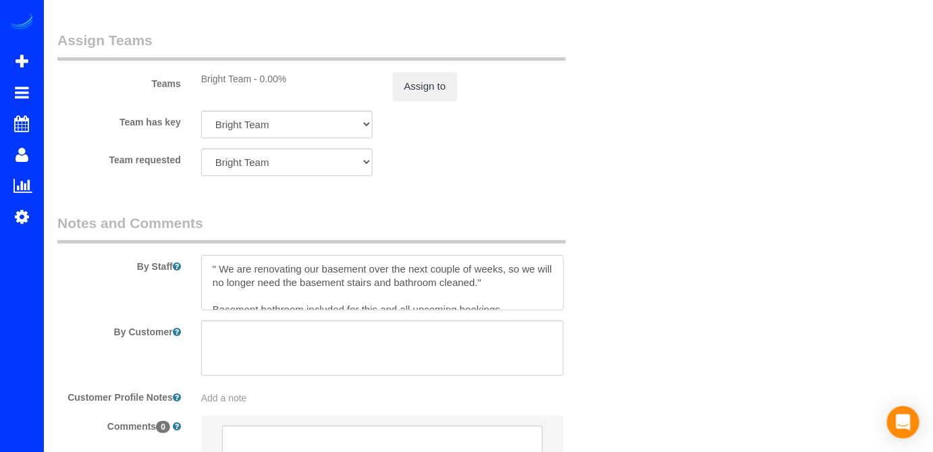
click at [209, 292] on textarea at bounding box center [382, 282] width 363 height 55
paste textarea "NUEVA HORA DE LLEGADA !!! 10-11am."
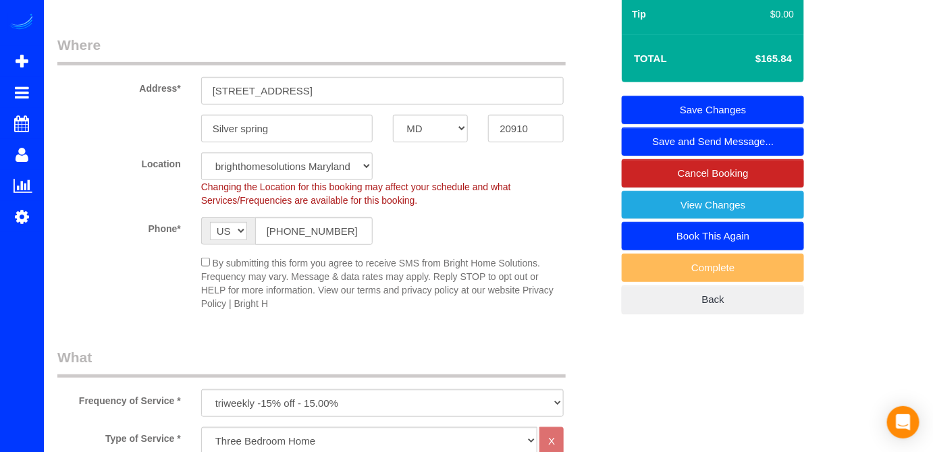
scroll to position [61, 0]
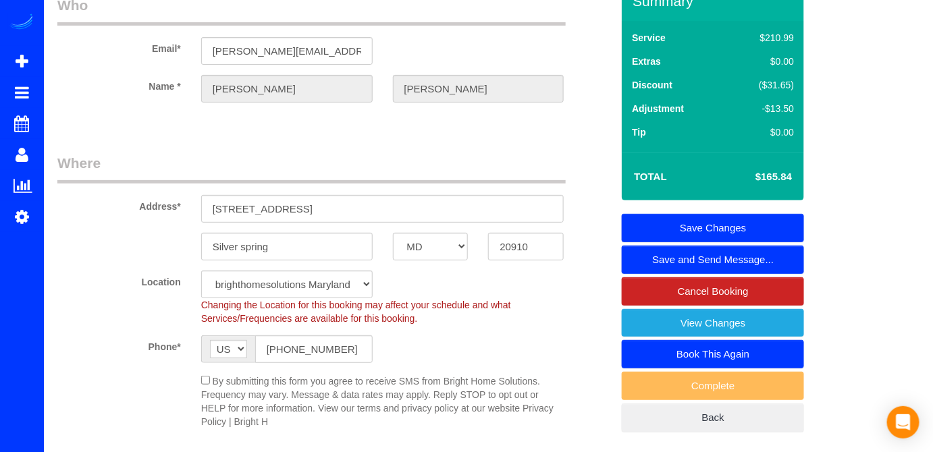
type textarea "NUEVA HORA DE LLEGADA !!! 10-11am. " We are renovating our basement over the ne…"
click at [768, 242] on link "Save Changes" at bounding box center [713, 228] width 182 height 28
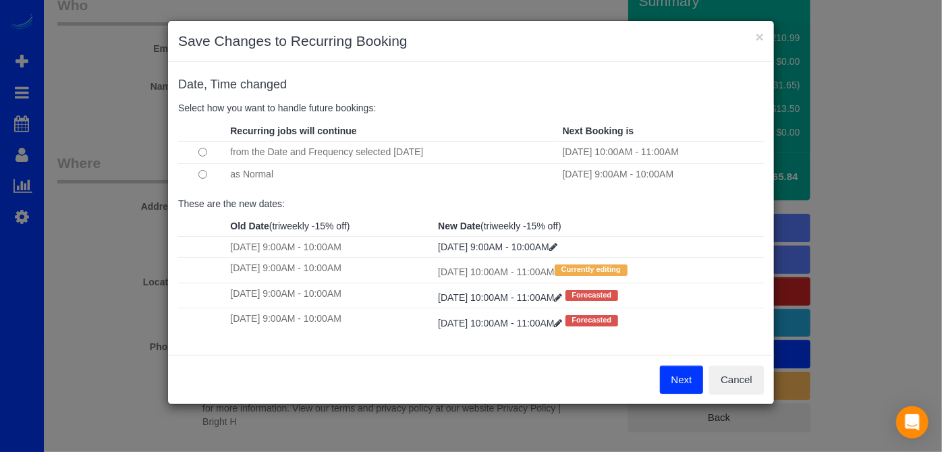
click at [678, 369] on button "Next" at bounding box center [682, 380] width 44 height 28
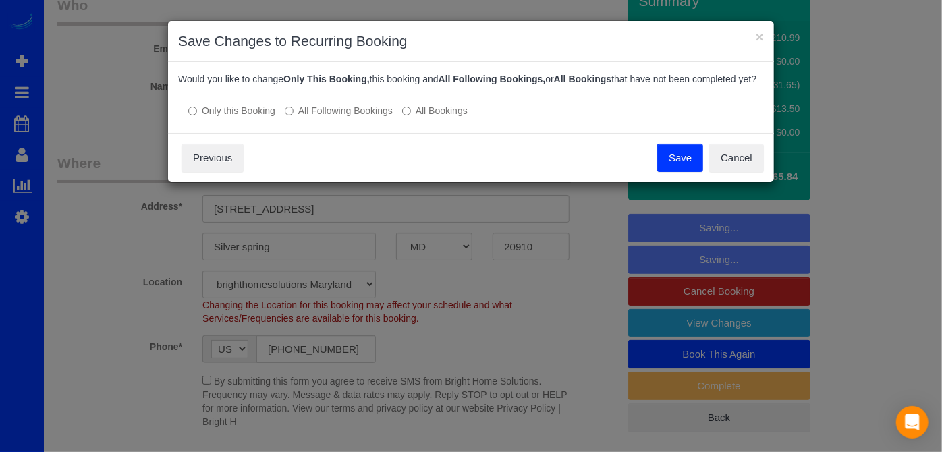
drag, startPoint x: 294, startPoint y: 126, endPoint x: 314, endPoint y: 124, distance: 20.3
click at [294, 117] on label "All Following Bookings" at bounding box center [339, 111] width 108 height 14
click at [674, 171] on button "Save" at bounding box center [680, 158] width 46 height 28
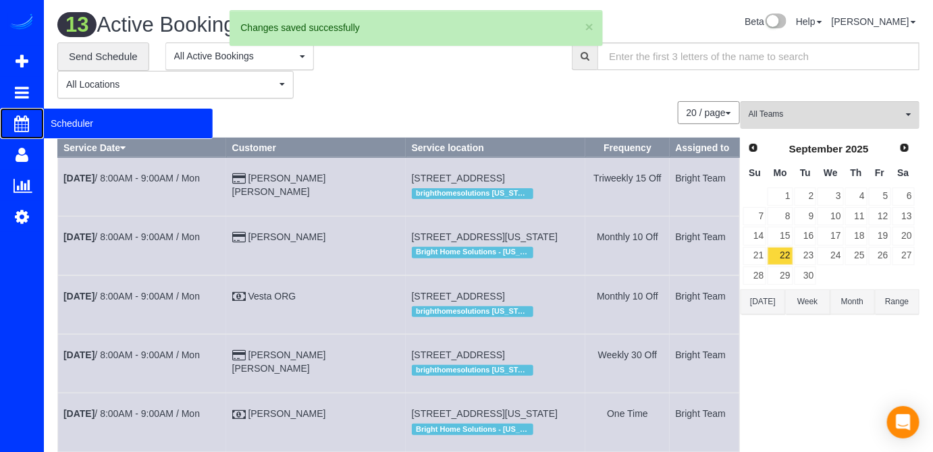
click at [77, 121] on span "Scheduler" at bounding box center [128, 123] width 169 height 31
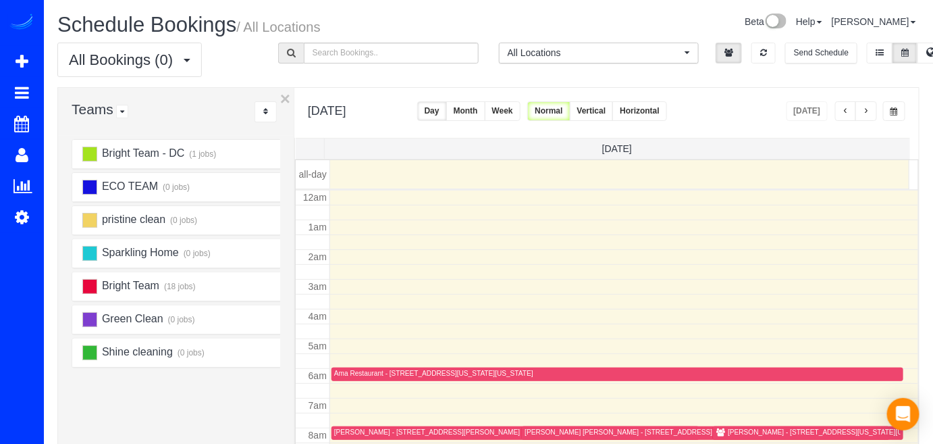
scroll to position [176, 0]
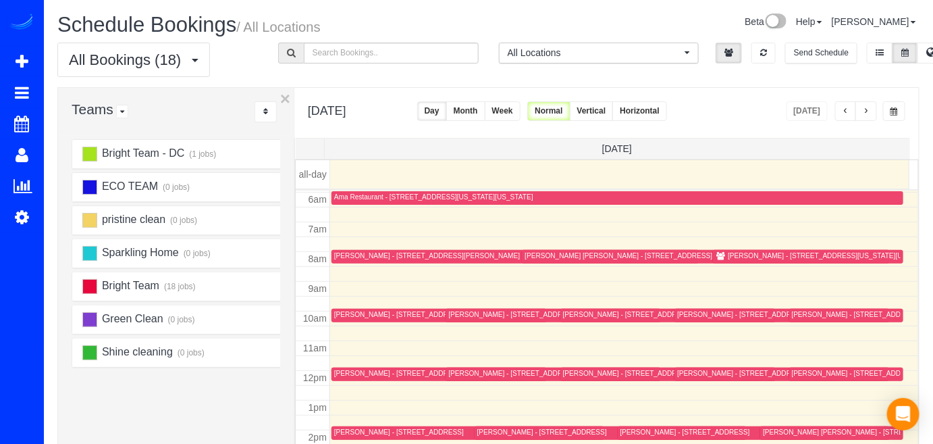
click at [863, 110] on button "button" at bounding box center [866, 111] width 22 height 20
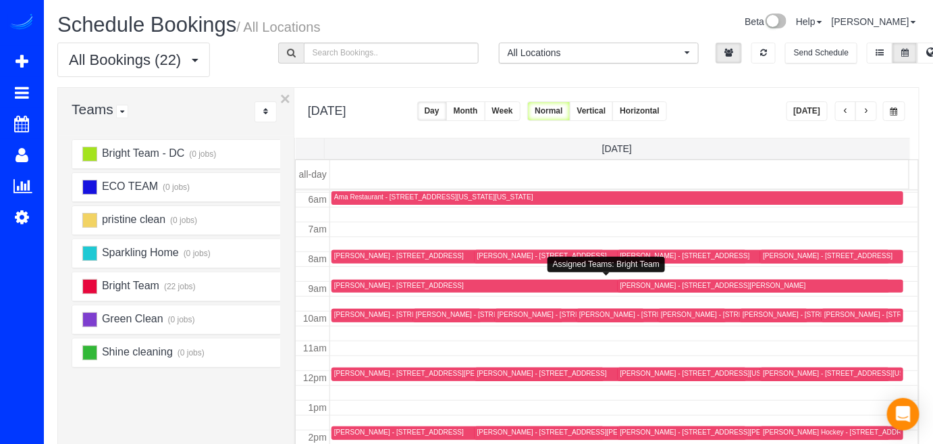
click at [365, 285] on div "[PERSON_NAME] - [STREET_ADDRESS]" at bounding box center [399, 285] width 130 height 9
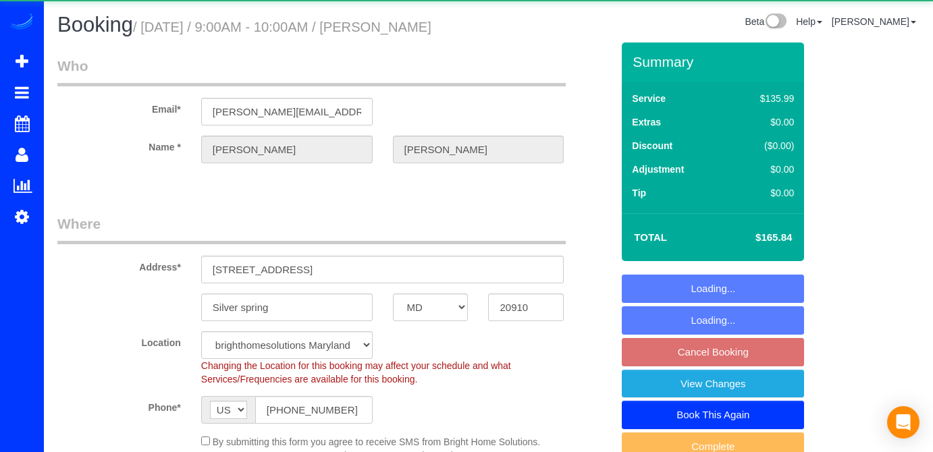
select select "MD"
select select "3"
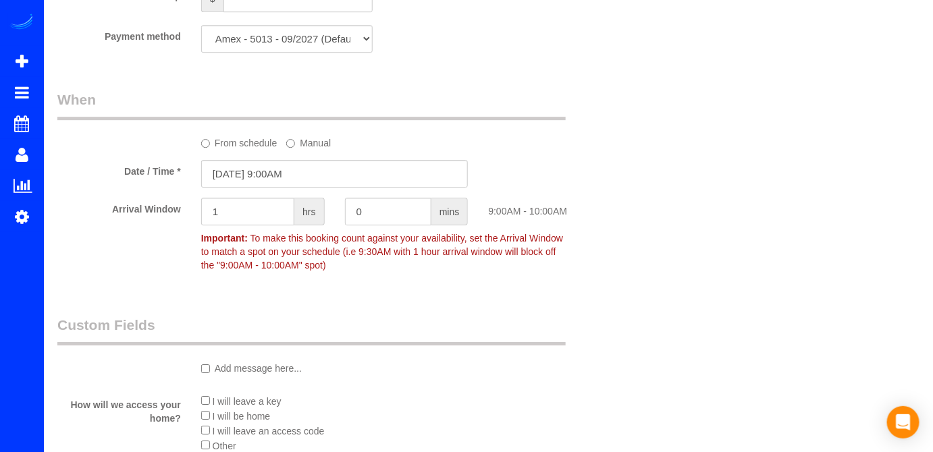
scroll to position [1350, 0]
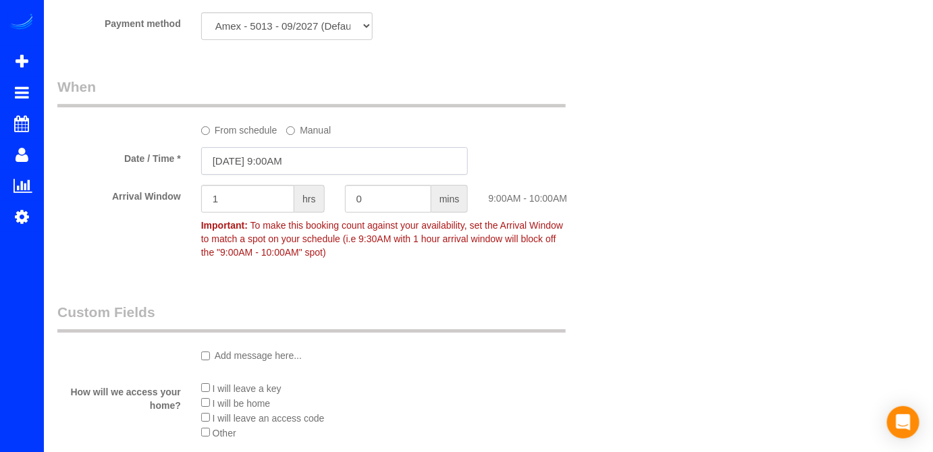
click at [303, 175] on input "10/15/2025 9:00AM" at bounding box center [334, 161] width 267 height 28
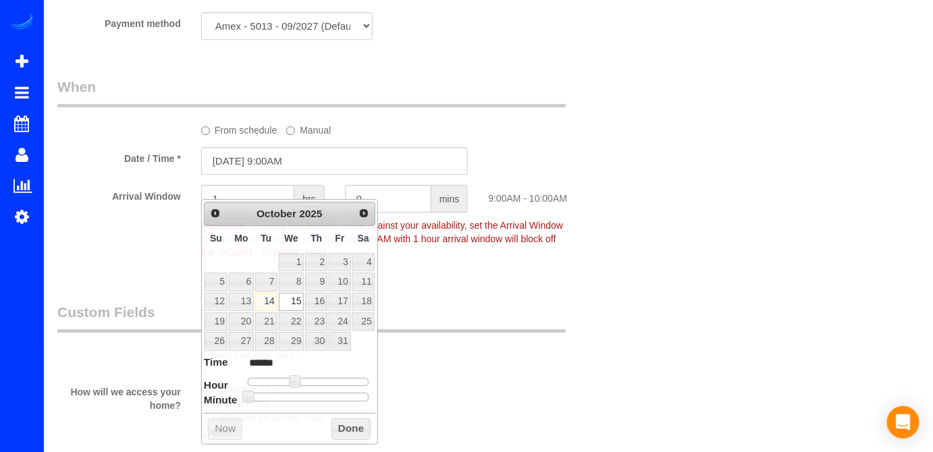
click at [246, 137] on label "From schedule" at bounding box center [239, 128] width 76 height 18
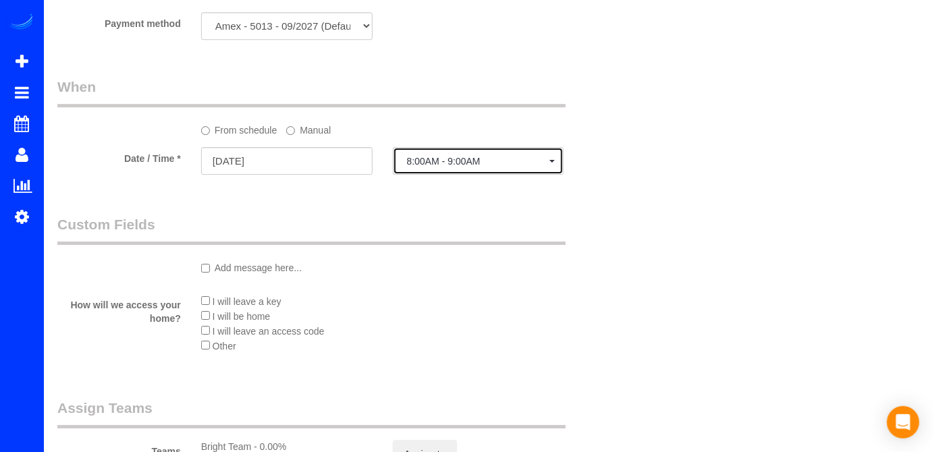
click at [467, 167] on span "8:00AM - 9:00AM" at bounding box center [478, 161] width 143 height 11
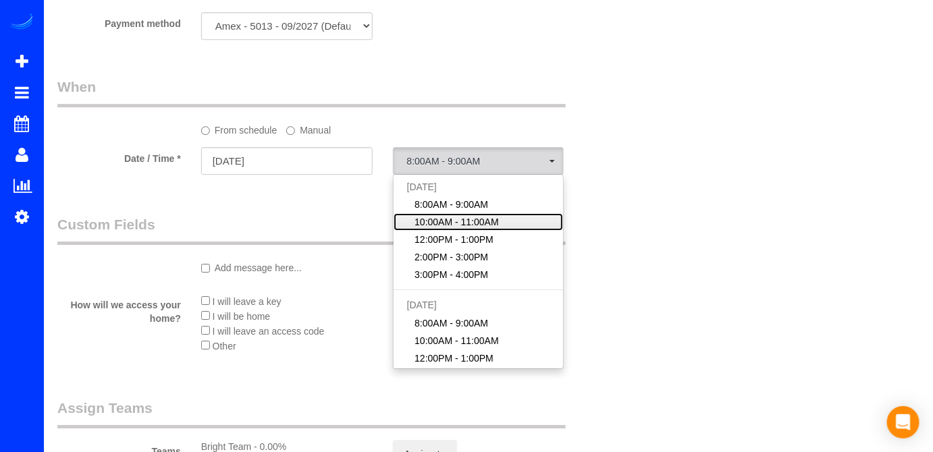
click at [471, 229] on span "10:00AM - 11:00AM" at bounding box center [456, 222] width 84 height 14
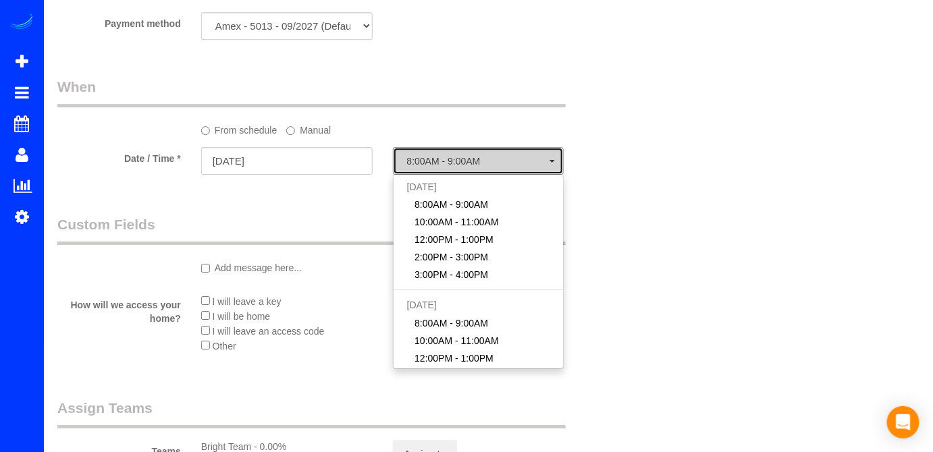
select select "spot20"
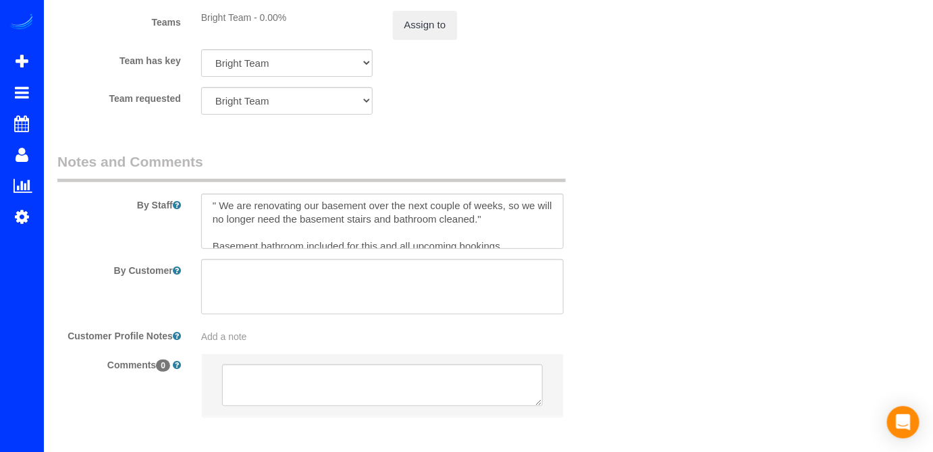
scroll to position [0, 0]
click at [212, 229] on textarea at bounding box center [382, 221] width 363 height 55
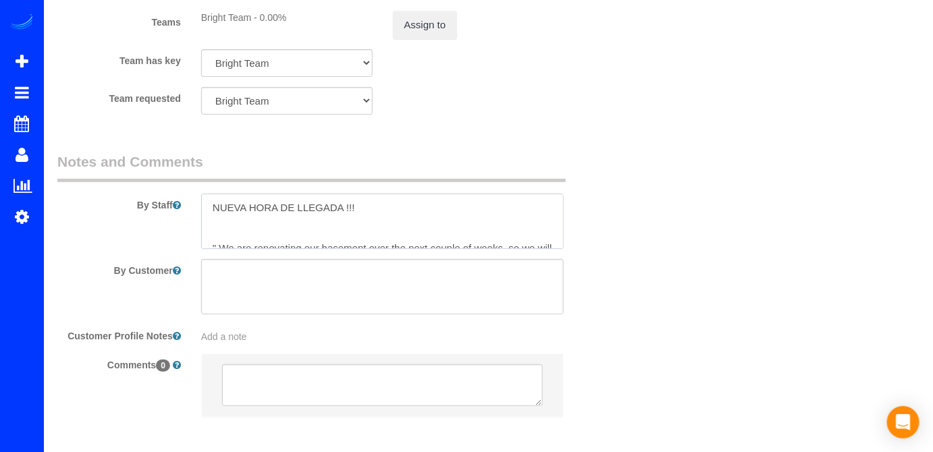
scroll to position [5, 0]
click at [380, 225] on textarea at bounding box center [382, 221] width 363 height 55
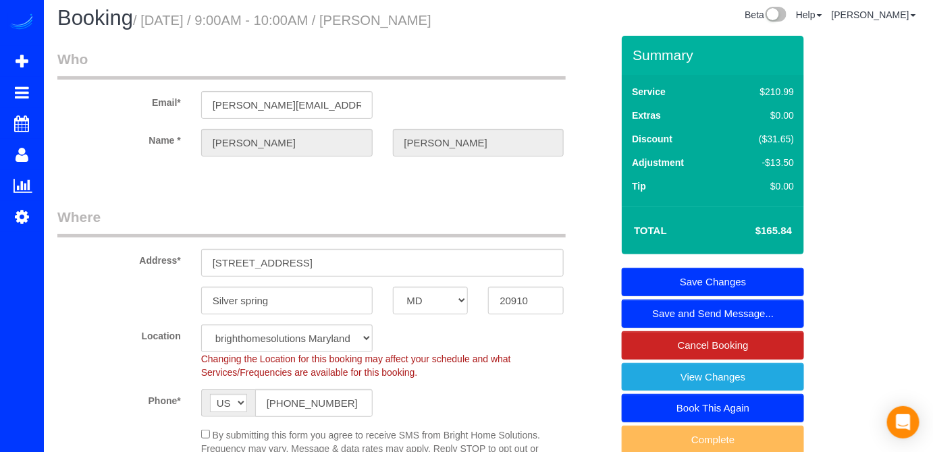
scroll to position [0, 0]
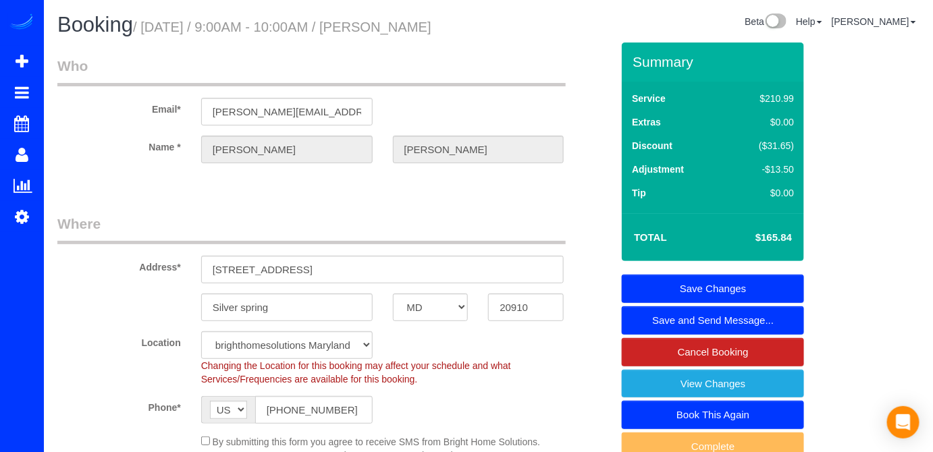
type textarea "NUEVA HORA DE LLEGADA !!! 10-11am. " We are renovating our basement over the ne…"
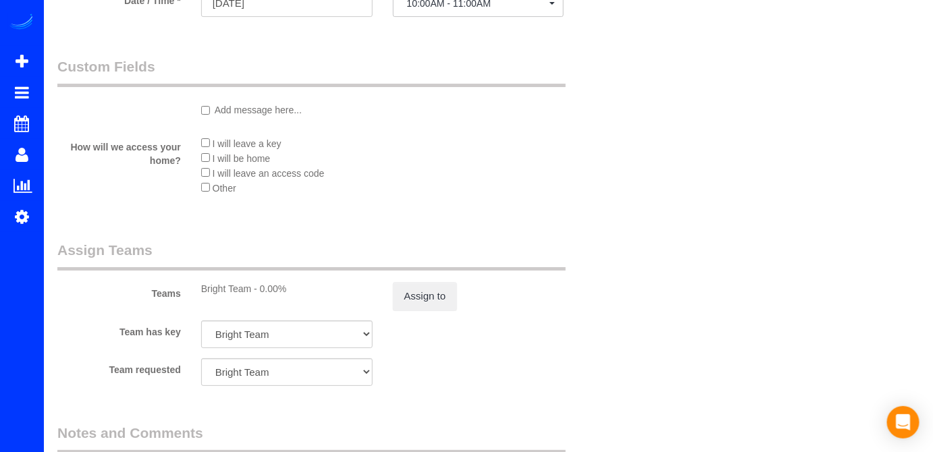
scroll to position [1350, 0]
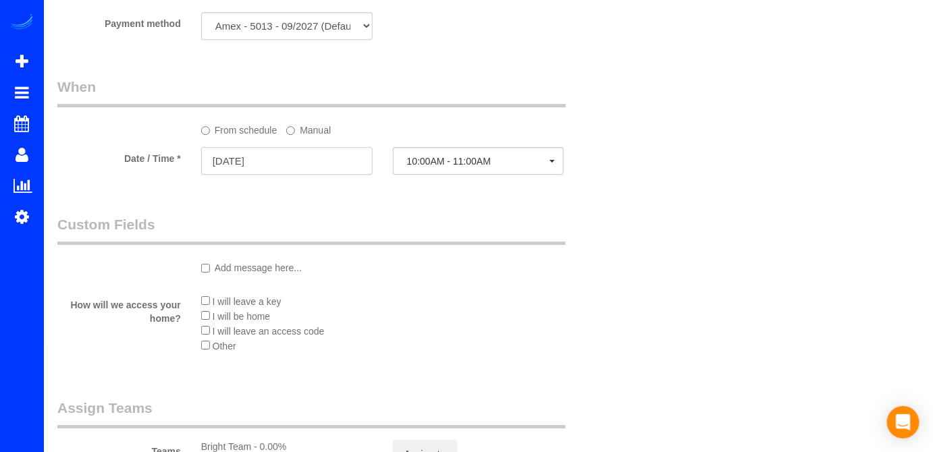
click at [295, 175] on input "10/15/2025" at bounding box center [286, 161] width 171 height 28
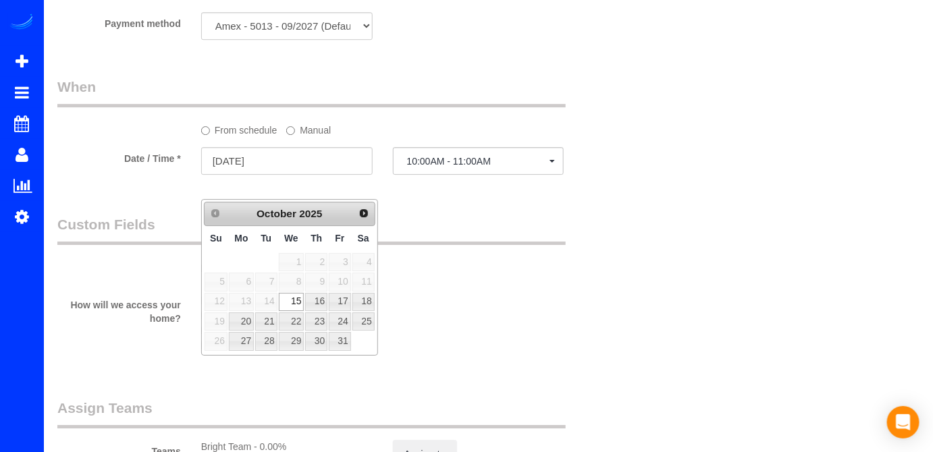
click at [457, 271] on div "Add message here..." at bounding box center [334, 249] width 574 height 69
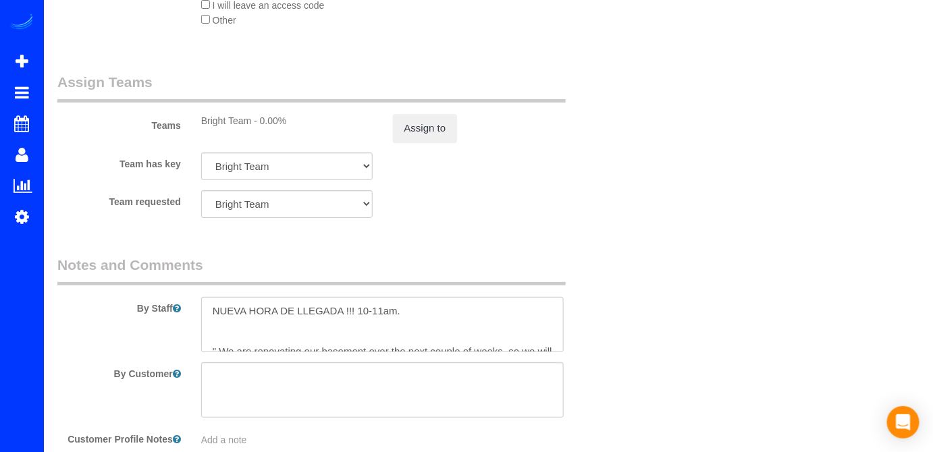
scroll to position [1779, 0]
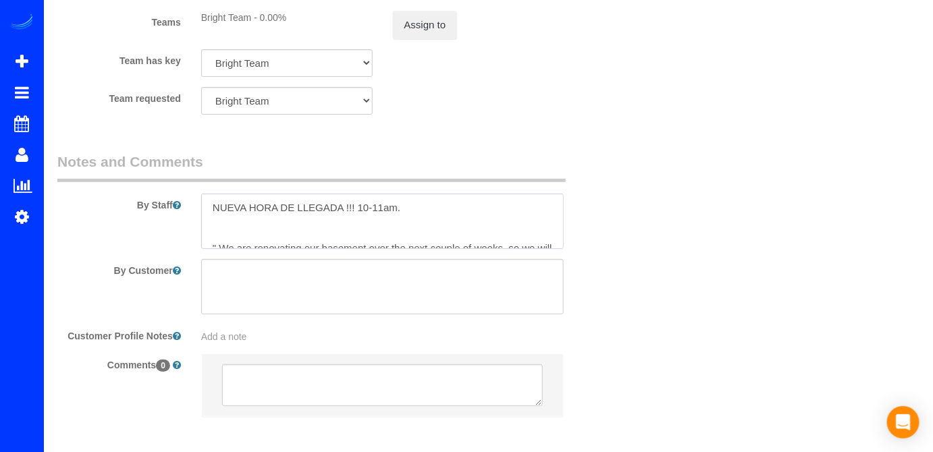
drag, startPoint x: 211, startPoint y: 230, endPoint x: 419, endPoint y: 230, distance: 208.6
click at [419, 230] on textarea at bounding box center [382, 221] width 363 height 55
